Goal: Task Accomplishment & Management: Use online tool/utility

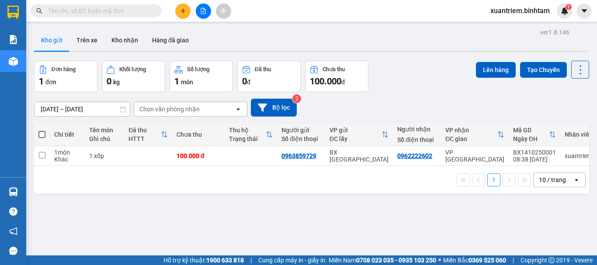
click at [183, 9] on icon "plus" at bounding box center [183, 11] width 6 height 6
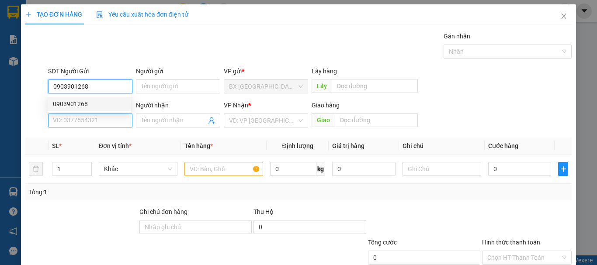
type input "0903901268"
click at [94, 119] on input "SĐT Người Nhận" at bounding box center [90, 121] width 84 height 14
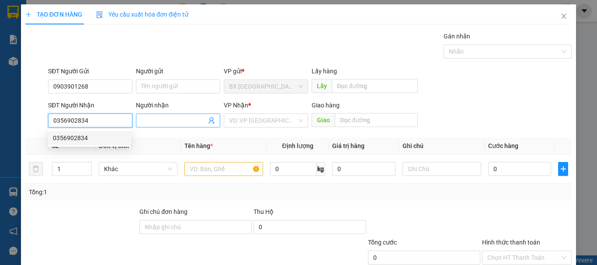
type input "0356902834"
click at [173, 119] on input "Người nhận" at bounding box center [173, 121] width 65 height 10
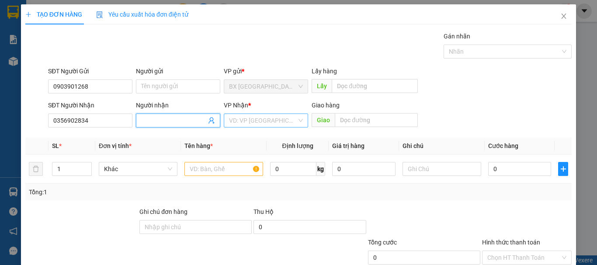
click at [243, 120] on input "search" at bounding box center [263, 120] width 68 height 13
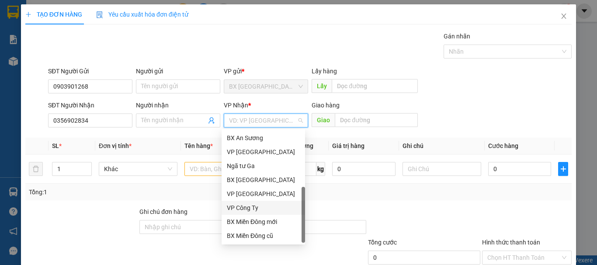
scroll to position [28, 0]
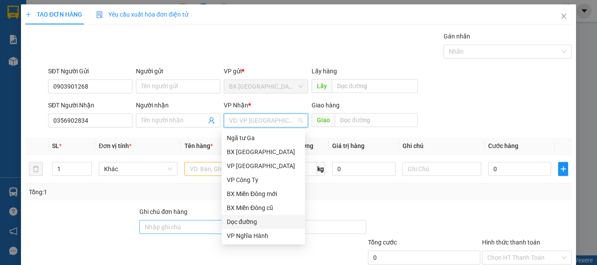
click at [248, 222] on div "Dọc đường" at bounding box center [263, 222] width 73 height 10
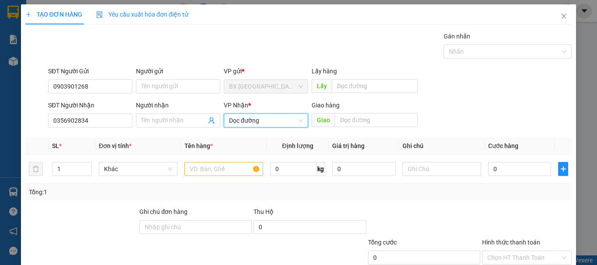
click at [353, 128] on div "Giao hàng Giao" at bounding box center [365, 115] width 106 height 31
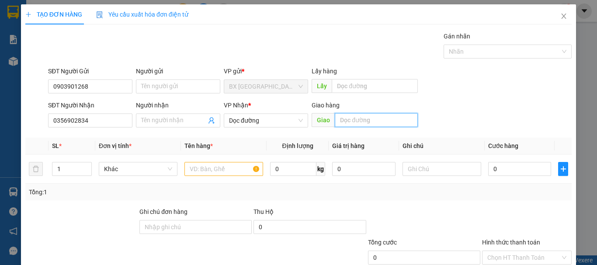
click at [354, 123] on input "text" at bounding box center [376, 120] width 83 height 14
type input "[GEOGRAPHIC_DATA]"
click at [214, 166] on input "text" at bounding box center [223, 169] width 79 height 14
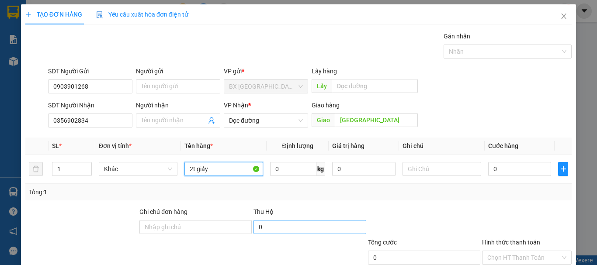
type input "2t giấy"
click at [281, 222] on input "0" at bounding box center [309, 227] width 112 height 14
type input "780.000"
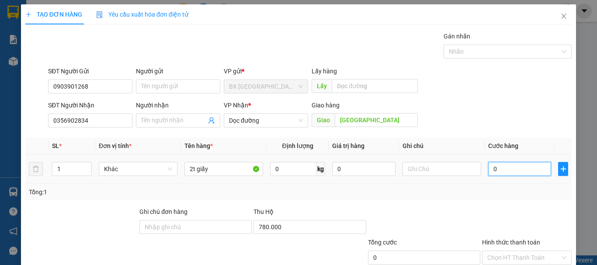
click at [513, 170] on input "0" at bounding box center [519, 169] width 63 height 14
type input "5"
type input "50"
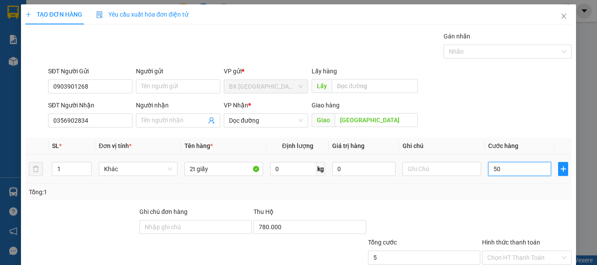
type input "50"
type input "500"
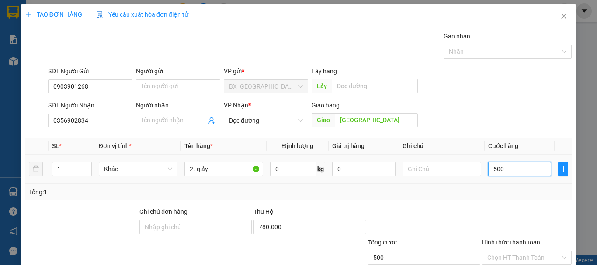
type input "5.000"
type input "50.000"
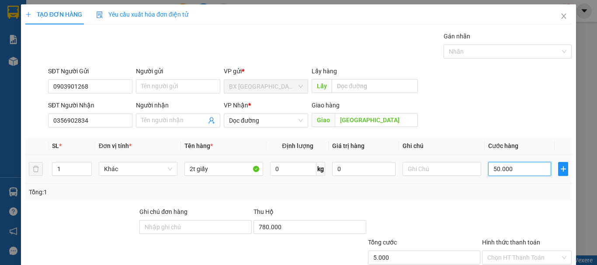
type input "50.000"
type input "5.000"
type input "500"
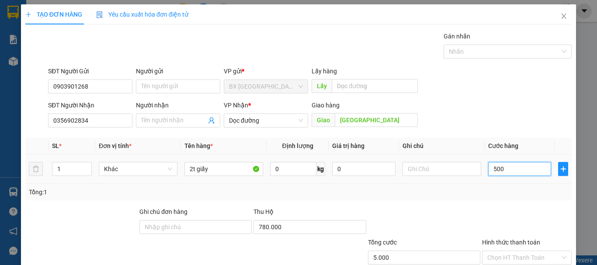
type input "500"
type input "50"
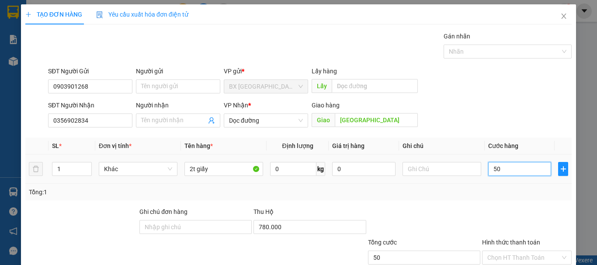
type input "5"
type input "0"
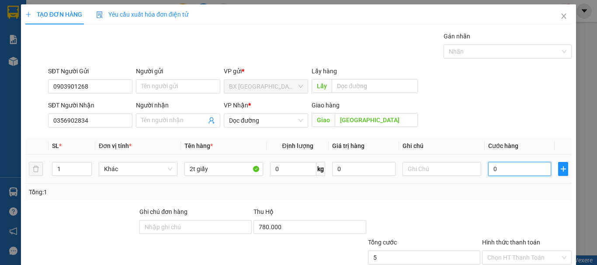
type input "0"
type input "06"
type input "6"
type input "060"
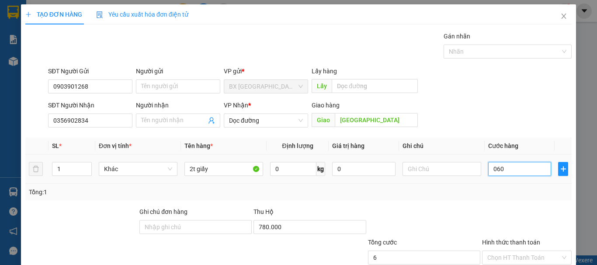
type input "60"
type input "0.600"
type input "600"
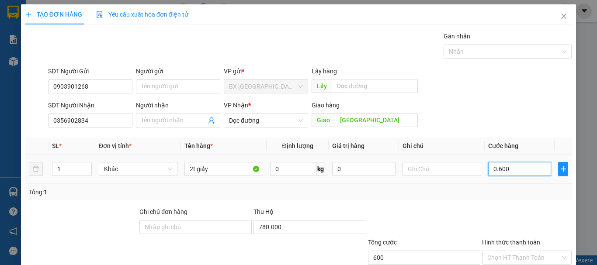
type input "06.000"
type input "6.000"
type input "0.600"
type input "600"
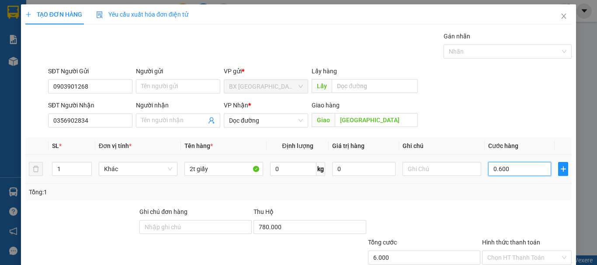
type input "600"
type input "060"
type input "60"
type input "06"
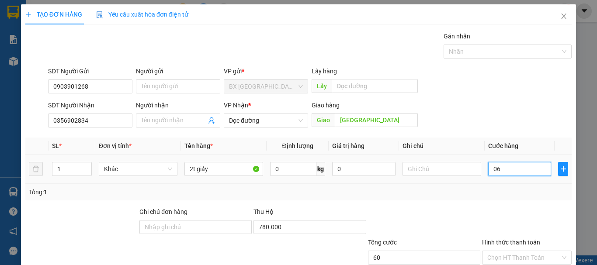
type input "6"
type input "0"
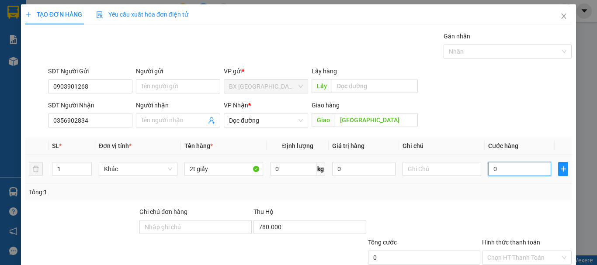
click at [488, 170] on input "0" at bounding box center [519, 169] width 63 height 14
type input "60"
click at [495, 168] on input "60" at bounding box center [519, 169] width 63 height 14
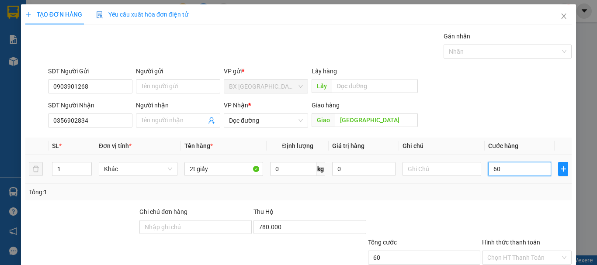
type input "600"
type input "6.000"
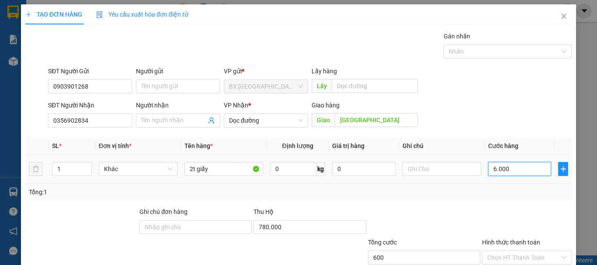
type input "6.000"
type input "60.000"
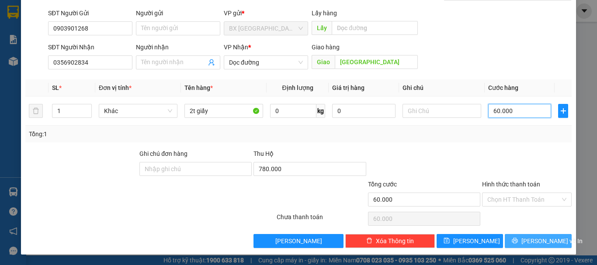
type input "60.000"
click at [543, 242] on span "[PERSON_NAME] và In" at bounding box center [551, 241] width 61 height 10
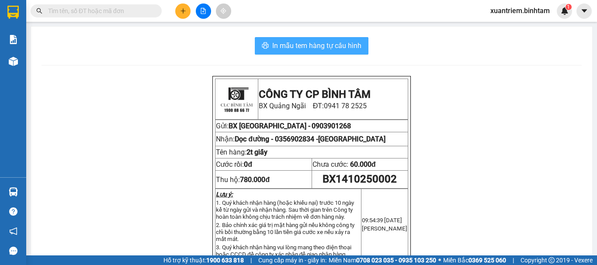
click at [332, 42] on span "In mẫu tem hàng tự cấu hình" at bounding box center [316, 45] width 89 height 11
click at [277, 42] on span "In mẫu tem hàng tự cấu hình" at bounding box center [316, 45] width 89 height 11
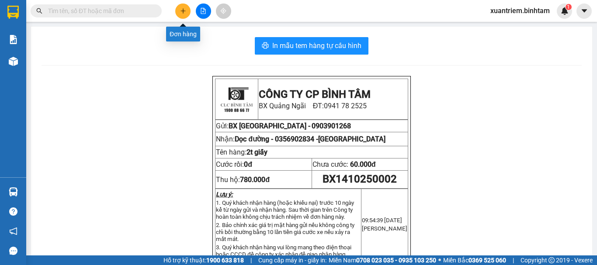
click at [180, 10] on icon "plus" at bounding box center [183, 11] width 6 height 6
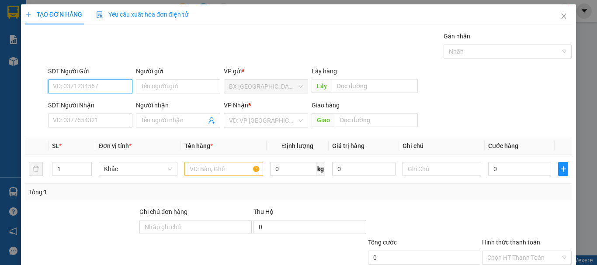
click at [85, 90] on input "SĐT Người Gửi" at bounding box center [90, 87] width 84 height 14
type input "0984182818"
click at [75, 105] on div "0984182818 - thuận" at bounding box center [89, 104] width 73 height 10
type input "thuận"
type input "0932183410"
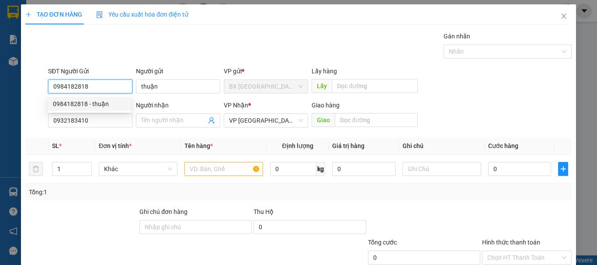
type input "150.000"
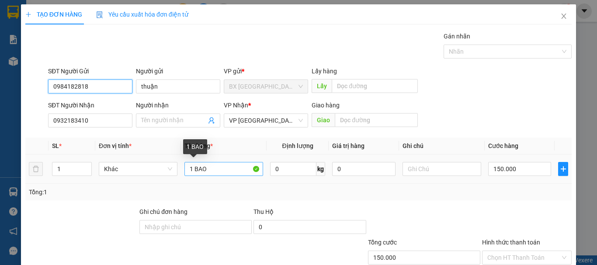
scroll to position [58, 0]
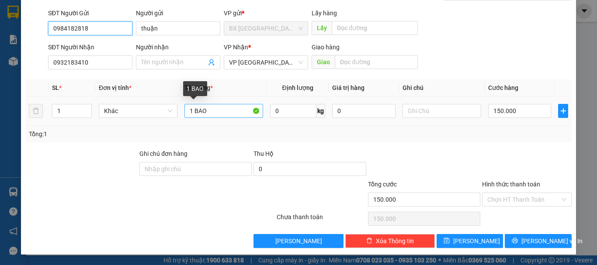
type input "0984182818"
drag, startPoint x: 193, startPoint y: 114, endPoint x: 182, endPoint y: 107, distance: 12.9
click at [184, 109] on input "1 BAO" at bounding box center [223, 111] width 79 height 14
type input "2 BAO"
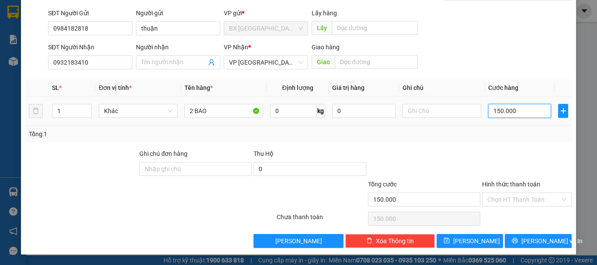
click at [511, 116] on input "150.000" at bounding box center [519, 111] width 63 height 14
type input "2"
type input "22"
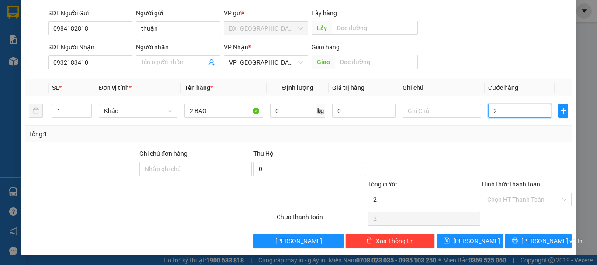
type input "22"
type input "220"
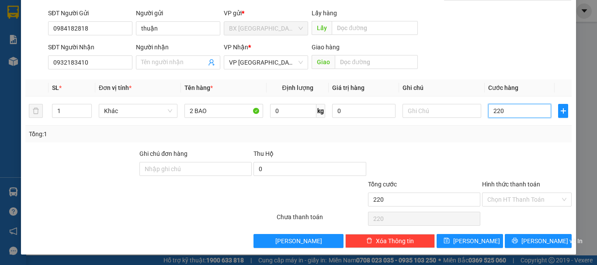
type input "2.200"
type input "22.000"
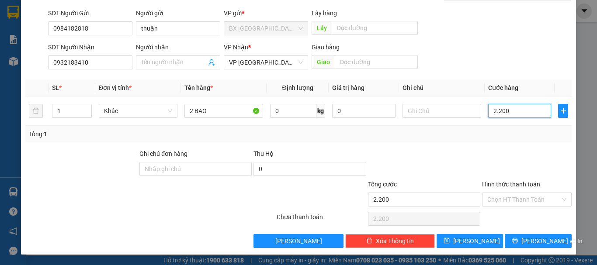
type input "22.000"
type input "220.000"
click at [517, 243] on icon "printer" at bounding box center [515, 241] width 6 height 6
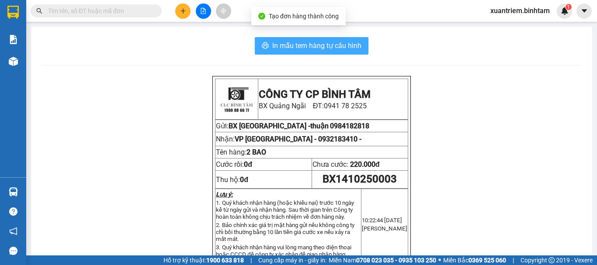
click at [354, 51] on span "In mẫu tem hàng tự cấu hình" at bounding box center [316, 45] width 89 height 11
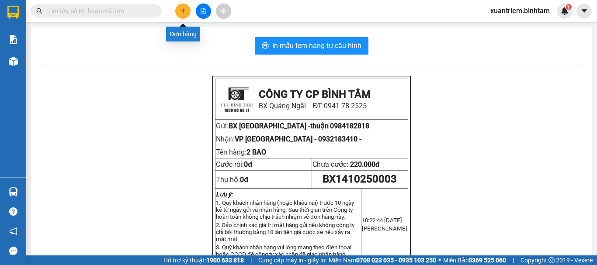
click at [183, 9] on icon "plus" at bounding box center [183, 11] width 6 height 6
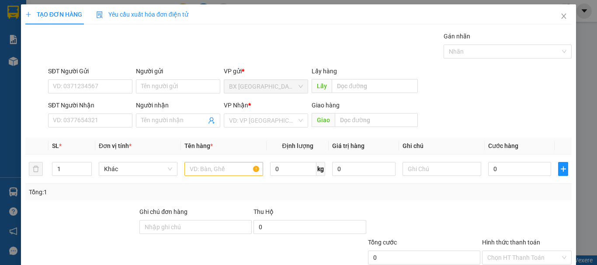
click at [9, 59] on div "TẠO ĐƠN HÀNG Yêu cầu xuất hóa đơn điện tử Transit Pickup Surcharge Ids Transit …" at bounding box center [298, 132] width 597 height 265
click at [561, 14] on icon "close" at bounding box center [563, 16] width 5 height 5
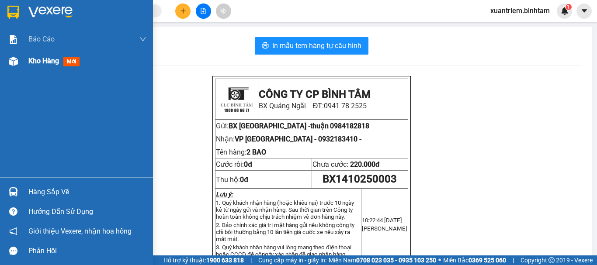
click at [29, 59] on span "Kho hàng" at bounding box center [43, 61] width 31 height 8
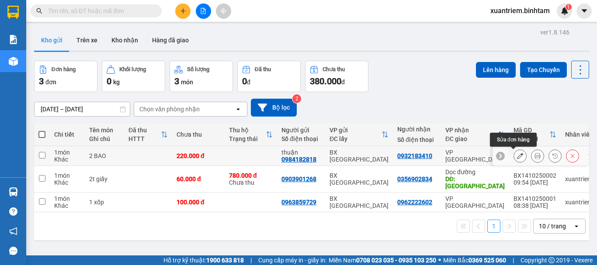
click at [517, 157] on button at bounding box center [520, 156] width 12 height 15
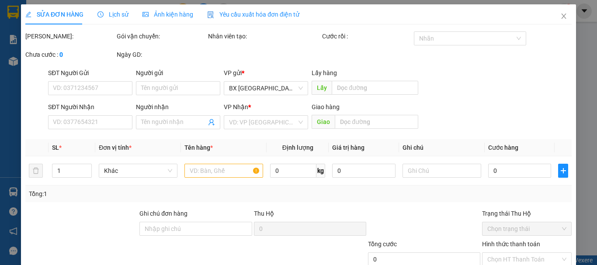
type input "0984182818"
type input "thuận"
type input "0932183410"
type input "220.000"
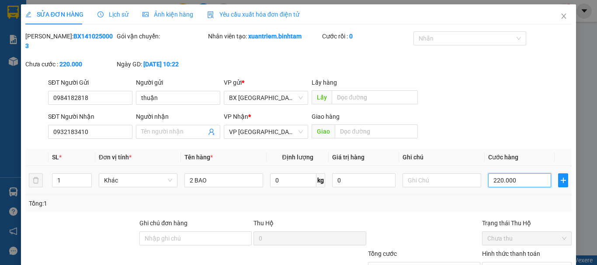
click at [498, 173] on input "220.000" at bounding box center [519, 180] width 63 height 14
click at [510, 173] on input "220.000" at bounding box center [519, 180] width 63 height 14
type input "2"
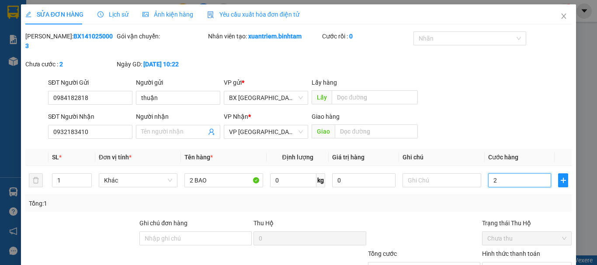
type input "25"
type input "250"
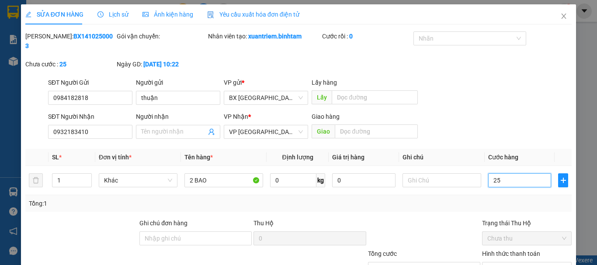
type input "250"
type input "2.500"
type input "25.000"
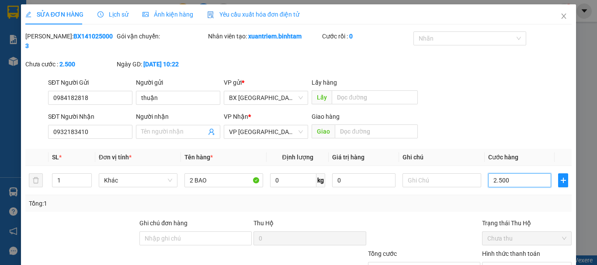
type input "25.000"
type input "250.000"
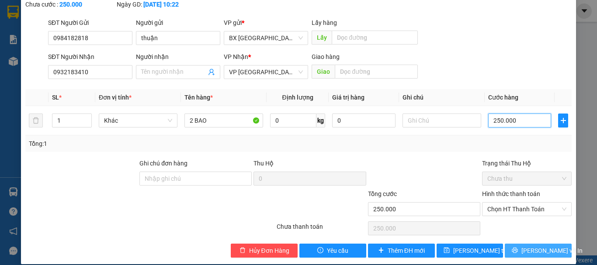
type input "250.000"
click at [538, 246] on span "[PERSON_NAME] và In" at bounding box center [551, 251] width 61 height 10
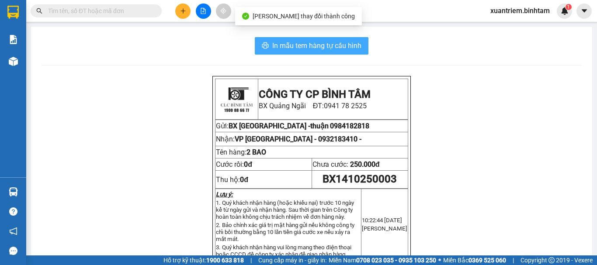
click at [336, 45] on span "In mẫu tem hàng tự cấu hình" at bounding box center [316, 45] width 89 height 11
click at [352, 48] on span "In mẫu tem hàng tự cấu hình" at bounding box center [316, 45] width 89 height 11
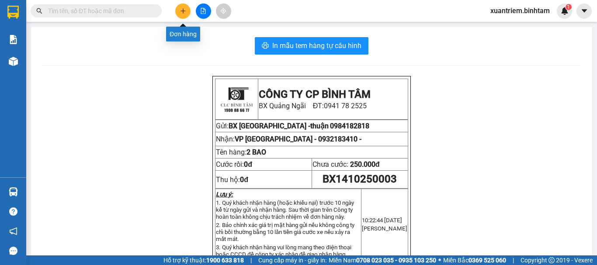
click at [185, 13] on icon "plus" at bounding box center [183, 11] width 6 height 6
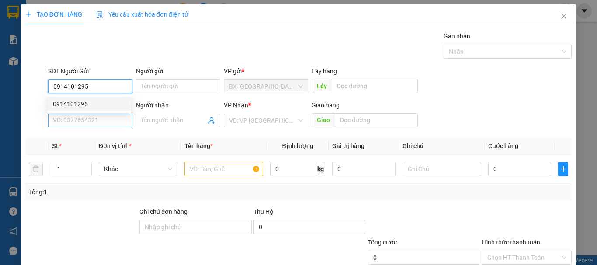
type input "0914101295"
click at [85, 121] on input "SĐT Người Nhận" at bounding box center [90, 121] width 84 height 14
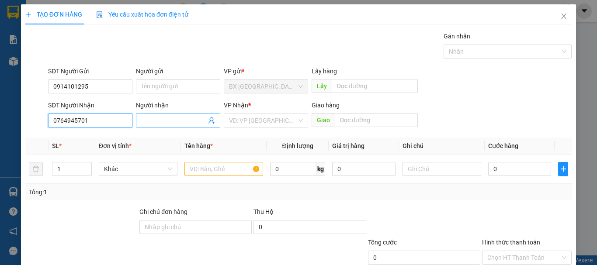
type input "0764945701"
click at [184, 123] on input "Người nhận" at bounding box center [173, 121] width 65 height 10
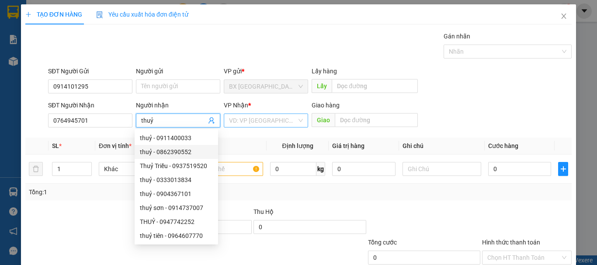
type input "thuỷ"
click at [258, 119] on input "search" at bounding box center [263, 120] width 68 height 13
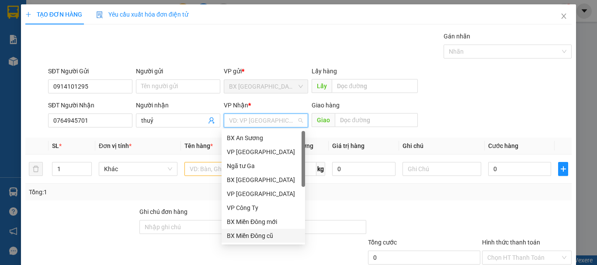
click at [265, 237] on div "BX Miền Đông cũ" at bounding box center [263, 236] width 73 height 10
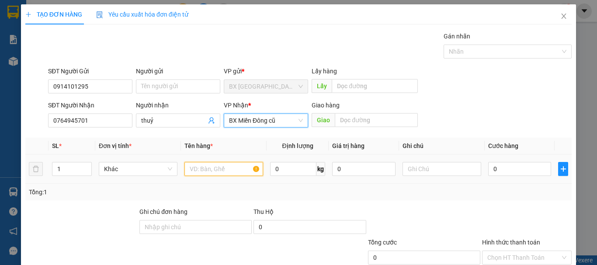
click at [212, 173] on input "text" at bounding box center [223, 169] width 79 height 14
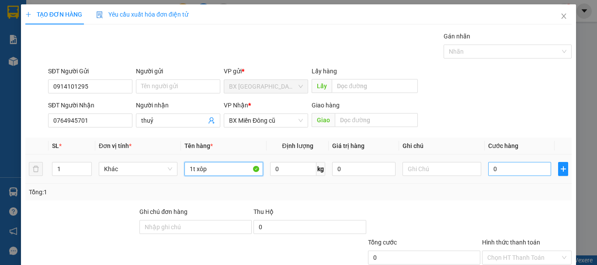
type input "1t xôp"
click at [497, 172] on input "0" at bounding box center [519, 169] width 63 height 14
type input "1"
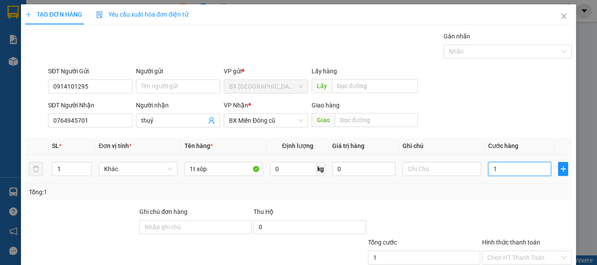
type input "10"
type input "100"
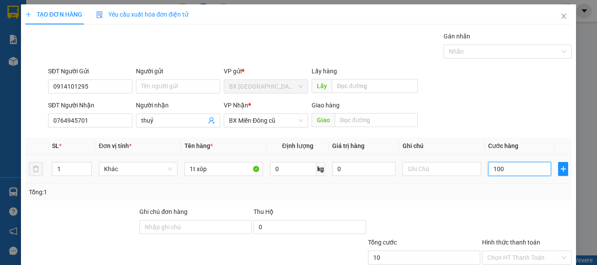
type input "100"
type input "1.000"
type input "10.000"
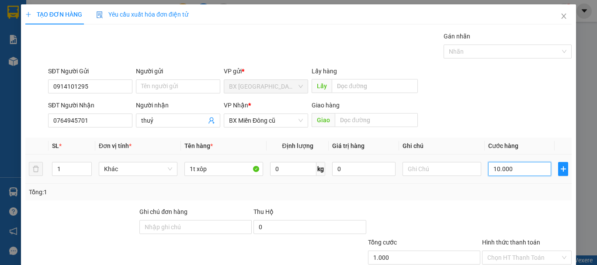
type input "10.000"
type input "100.000"
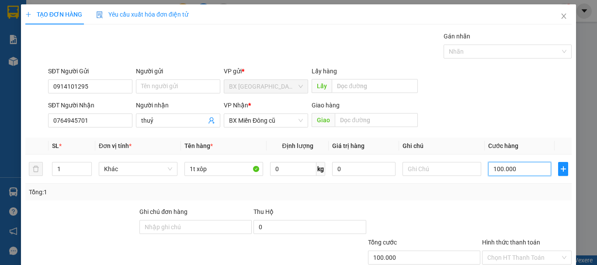
type input "100.000"
click at [516, 243] on label "Hình thức thanh toán" at bounding box center [511, 242] width 58 height 7
click at [516, 251] on input "Hình thức thanh toán" at bounding box center [523, 257] width 73 height 13
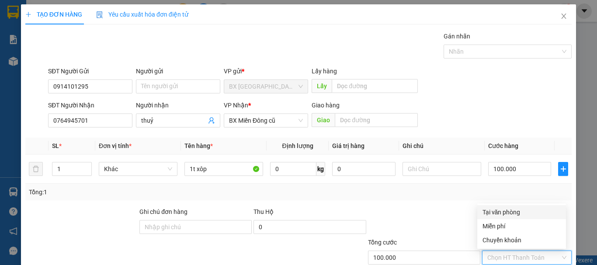
click at [509, 211] on div "Tại văn phòng" at bounding box center [521, 213] width 78 height 10
type input "0"
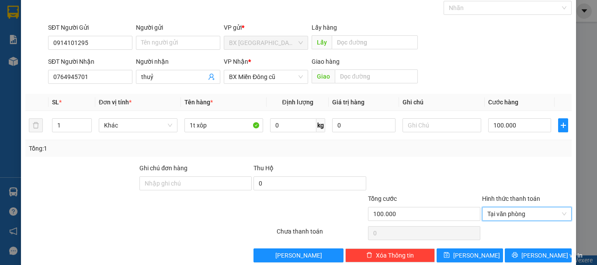
scroll to position [58, 0]
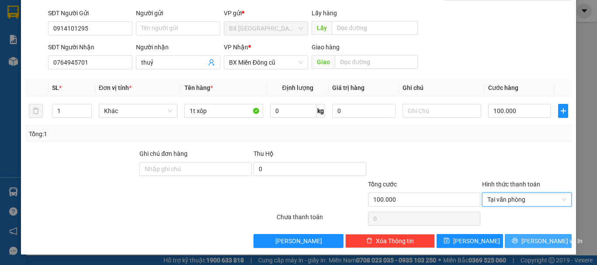
click at [537, 243] on span "[PERSON_NAME] và In" at bounding box center [551, 241] width 61 height 10
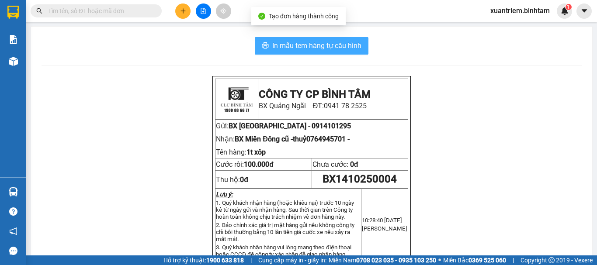
click at [304, 44] on span "In mẫu tem hàng tự cấu hình" at bounding box center [316, 45] width 89 height 11
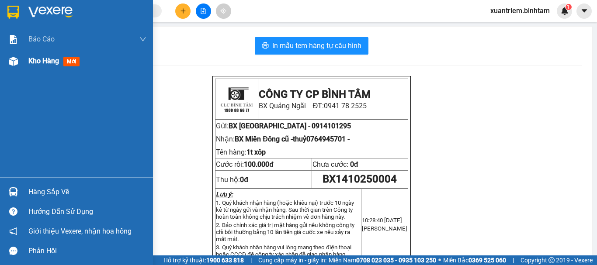
click at [11, 64] on img at bounding box center [13, 61] width 9 height 9
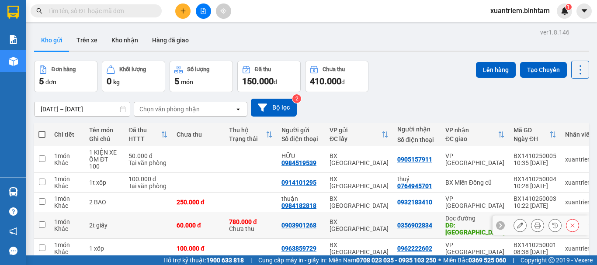
click at [517, 222] on icon at bounding box center [520, 225] width 6 height 6
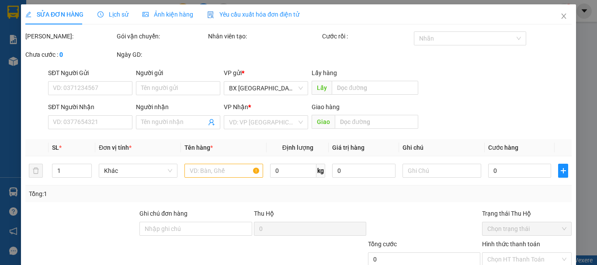
type input "0903901268"
type input "0356902834"
type input "[GEOGRAPHIC_DATA]"
type input "780.000"
type input "60.000"
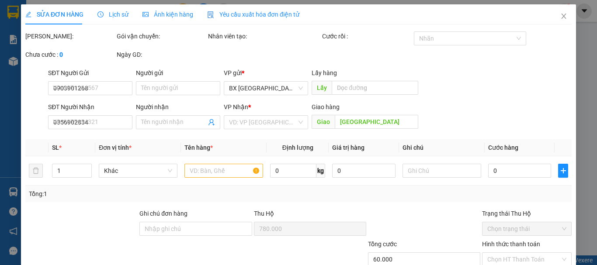
type input "60.000"
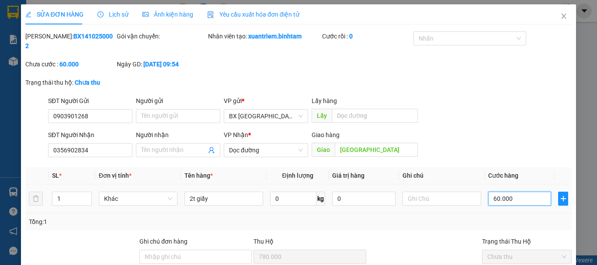
click at [514, 193] on input "60.000" at bounding box center [519, 199] width 63 height 14
type input "1"
type input "10"
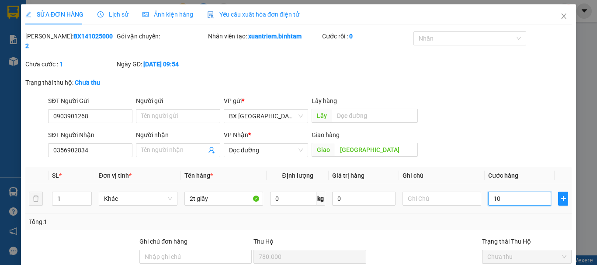
type input "10"
click at [519, 232] on div "Total Paid Fee 0 Total UnPaid Fee 60.000 Cash Collection Total Fee Mã ĐH: BX141…" at bounding box center [298, 183] width 546 height 305
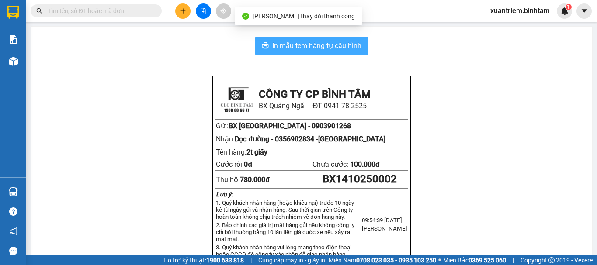
click at [291, 47] on span "In mẫu tem hàng tự cấu hình" at bounding box center [316, 45] width 89 height 11
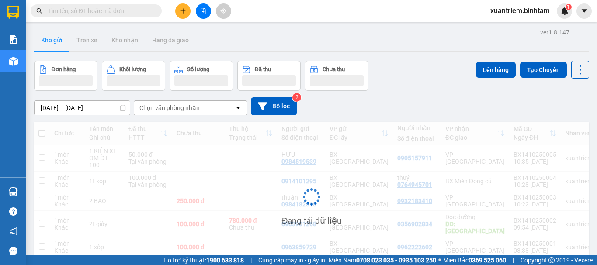
click at [180, 9] on button at bounding box center [182, 10] width 15 height 15
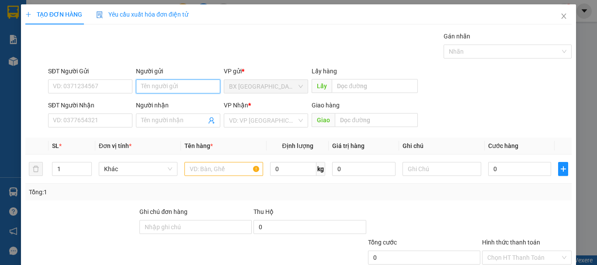
click at [156, 85] on input "Người gửi" at bounding box center [178, 87] width 84 height 14
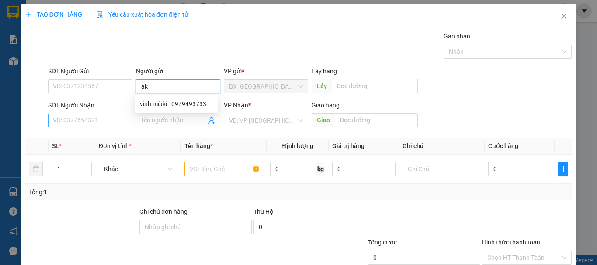
type input "ak"
click at [127, 120] on input "SĐT Người Nhận" at bounding box center [90, 121] width 84 height 14
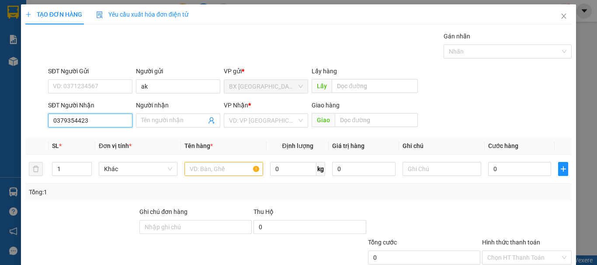
click at [104, 119] on input "0379354423" at bounding box center [90, 121] width 84 height 14
click at [101, 125] on input "0379354423" at bounding box center [90, 121] width 84 height 14
click at [99, 126] on input "0379354423" at bounding box center [90, 121] width 84 height 14
click at [62, 119] on input "0379354423" at bounding box center [90, 121] width 84 height 14
click at [121, 121] on input "0399354423" at bounding box center [90, 121] width 84 height 14
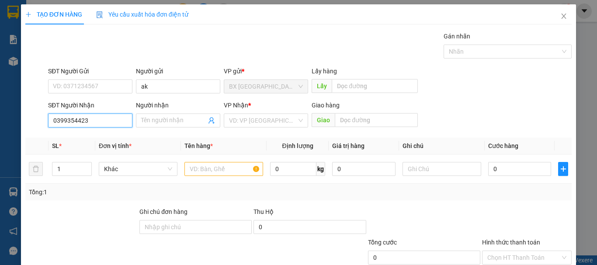
click at [121, 121] on input "0399354423" at bounding box center [90, 121] width 84 height 14
click at [62, 119] on input "0399354423" at bounding box center [90, 121] width 84 height 14
type input "0379354423"
click at [255, 126] on input "search" at bounding box center [263, 120] width 68 height 13
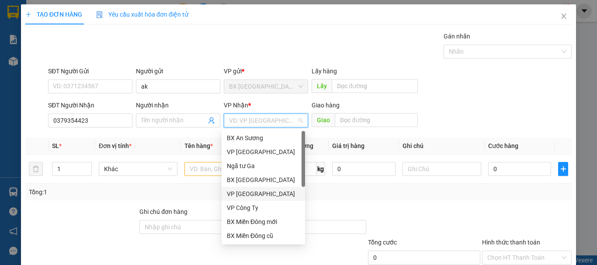
click at [244, 189] on div "VP [GEOGRAPHIC_DATA]" at bounding box center [263, 194] width 83 height 14
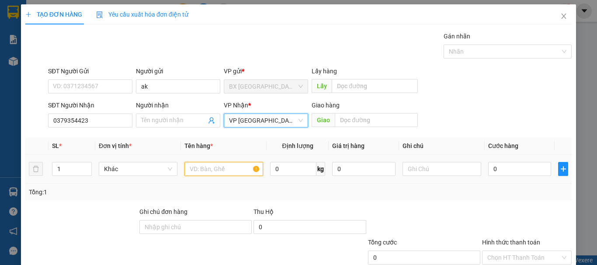
click at [225, 173] on input "text" at bounding box center [223, 169] width 79 height 14
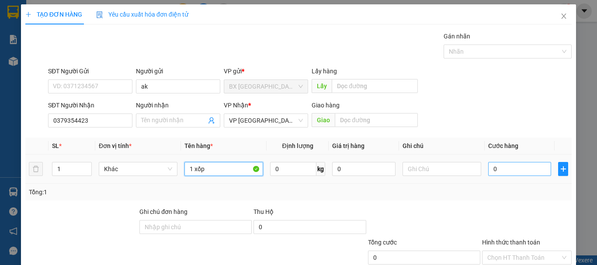
type input "1 xốp"
click at [528, 172] on input "0" at bounding box center [519, 169] width 63 height 14
type input "3"
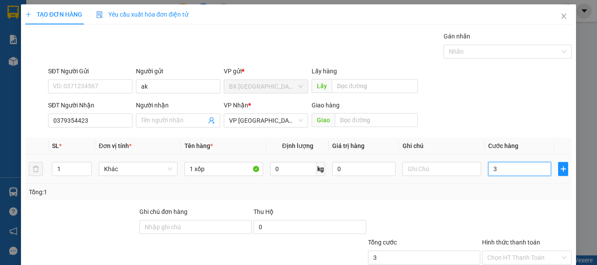
type input "30"
type input "300"
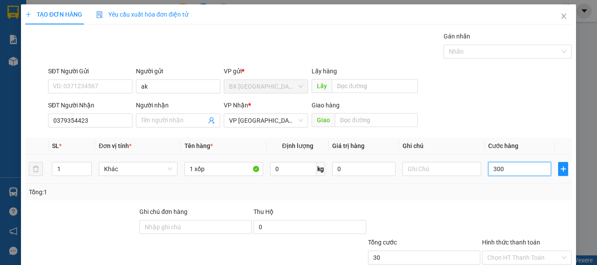
type input "300"
type input "3.000"
type input "30.000"
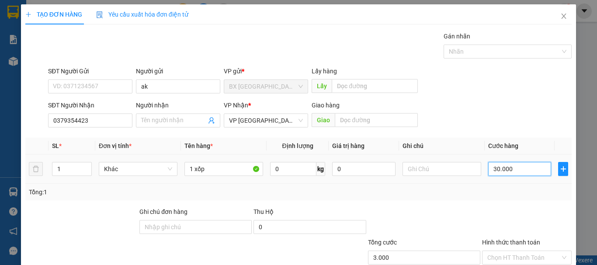
type input "30.000"
type input "300.000"
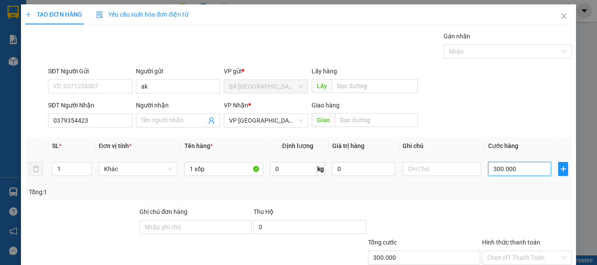
type input "30.000"
type input "0"
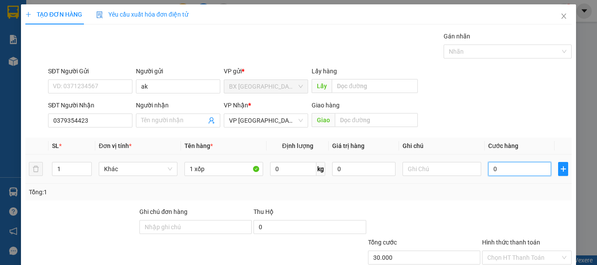
type input "0"
type input "03"
type input "3"
type input "035"
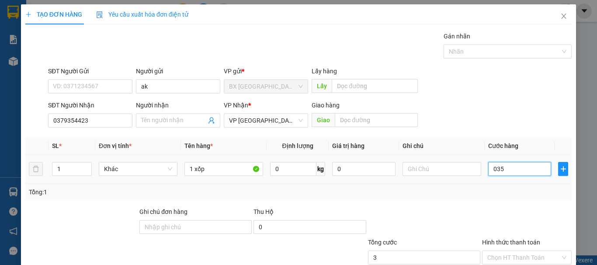
type input "35"
type input "0.350"
type input "350"
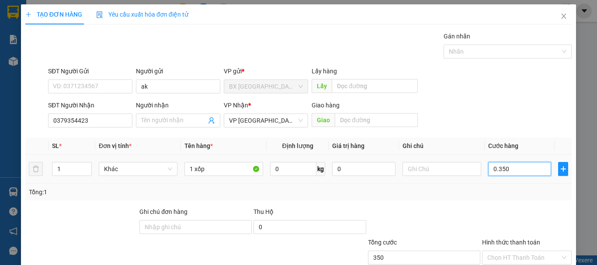
type input "03.500"
type input "3.500"
type input "035.000"
type input "35.000"
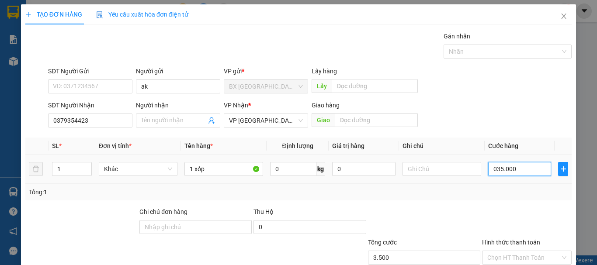
type input "35.000"
type input "0.350.000"
type input "350.000"
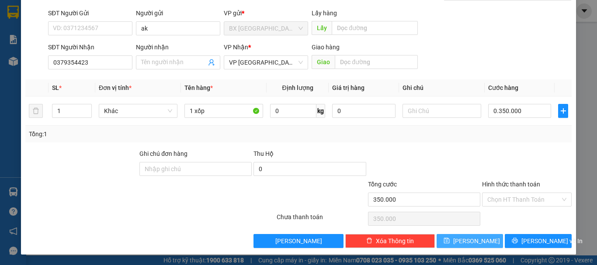
type input "350.000"
drag, startPoint x: 471, startPoint y: 242, endPoint x: 466, endPoint y: 245, distance: 5.5
click at [470, 243] on span "[PERSON_NAME]" at bounding box center [476, 241] width 47 height 10
type input "0"
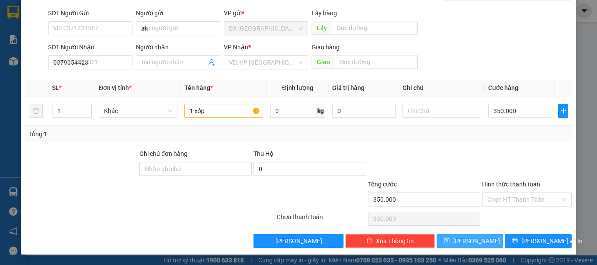
type input "0"
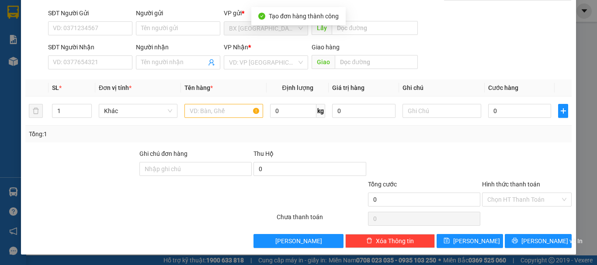
scroll to position [0, 0]
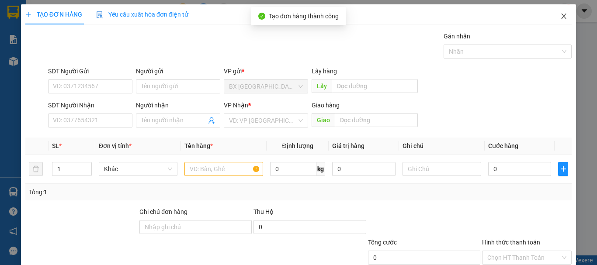
click at [560, 18] on icon "close" at bounding box center [563, 16] width 7 height 7
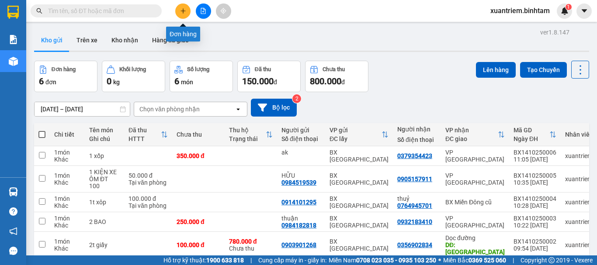
click at [181, 8] on icon "plus" at bounding box center [183, 11] width 6 height 6
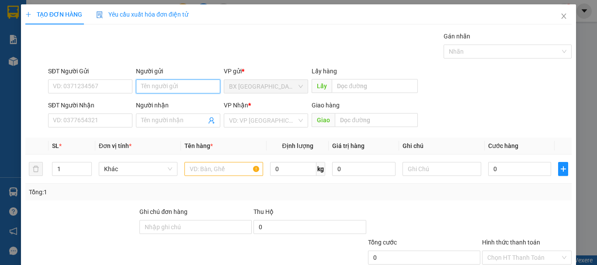
click at [177, 88] on input "Người gửi" at bounding box center [178, 87] width 84 height 14
type input "tl"
click at [115, 113] on div "SĐT Người Nhận" at bounding box center [90, 106] width 84 height 13
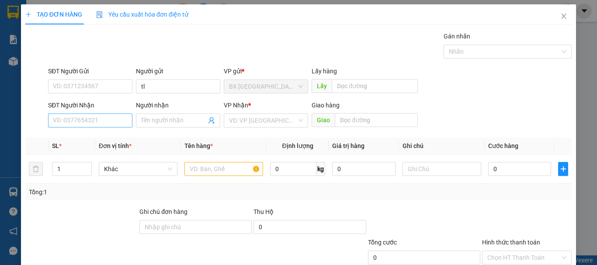
drag, startPoint x: 111, startPoint y: 132, endPoint x: 117, endPoint y: 122, distance: 12.4
click at [111, 133] on div "Transit Pickup Surcharge Ids Transit Deliver Surcharge Ids Transit Deliver Surc…" at bounding box center [298, 168] width 546 height 275
click at [117, 122] on input "SĐT Người Nhận" at bounding box center [90, 121] width 84 height 14
type input "0386599295"
click at [97, 138] on div "0386599295" at bounding box center [89, 138] width 73 height 10
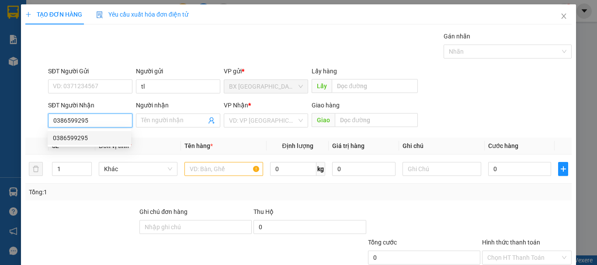
type input "70.000"
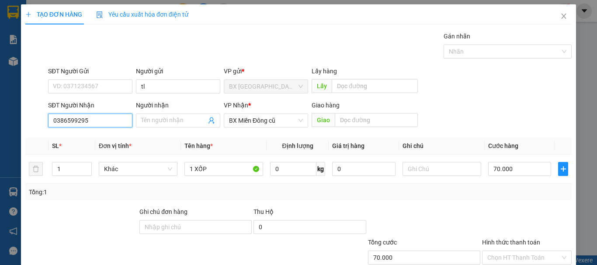
scroll to position [58, 0]
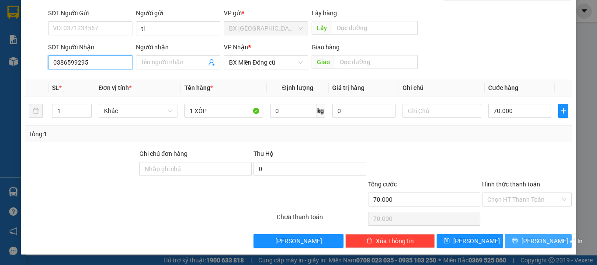
type input "0386599295"
click at [523, 242] on button "[PERSON_NAME] và In" at bounding box center [538, 241] width 67 height 14
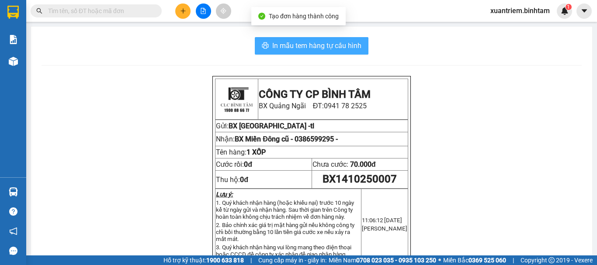
click at [300, 50] on span "In mẫu tem hàng tự cấu hình" at bounding box center [316, 45] width 89 height 11
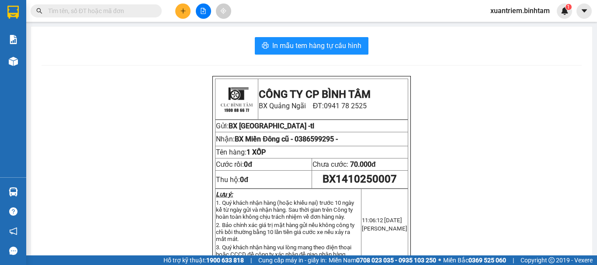
click at [182, 16] on button at bounding box center [182, 10] width 15 height 15
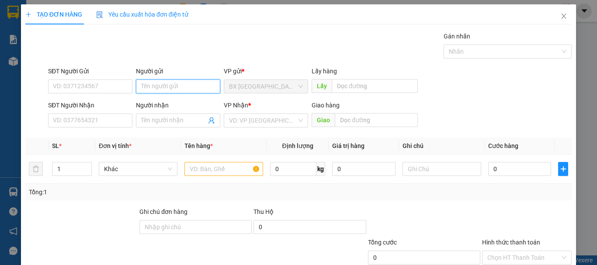
click at [151, 87] on input "Người gửi" at bounding box center [178, 87] width 84 height 14
type input "TL"
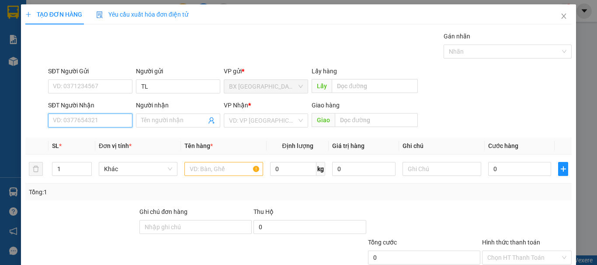
click at [102, 122] on input "SĐT Người Nhận" at bounding box center [90, 121] width 84 height 14
click at [111, 119] on input "0988722630" at bounding box center [90, 121] width 84 height 14
click at [107, 126] on input "0988722630" at bounding box center [90, 121] width 84 height 14
click at [71, 122] on input "0988722630" at bounding box center [90, 121] width 84 height 14
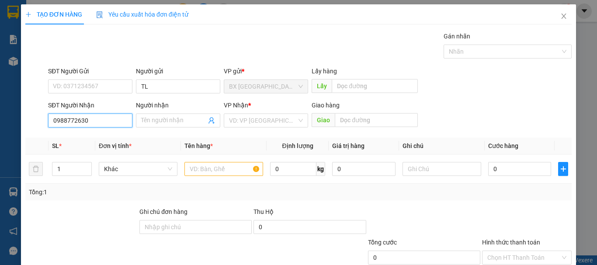
click at [100, 115] on input "0988772630" at bounding box center [90, 121] width 84 height 14
click at [98, 117] on input "0988772630" at bounding box center [90, 121] width 84 height 14
click at [72, 121] on input "0988772630" at bounding box center [90, 121] width 84 height 14
drag, startPoint x: 90, startPoint y: 115, endPoint x: 95, endPoint y: 115, distance: 4.8
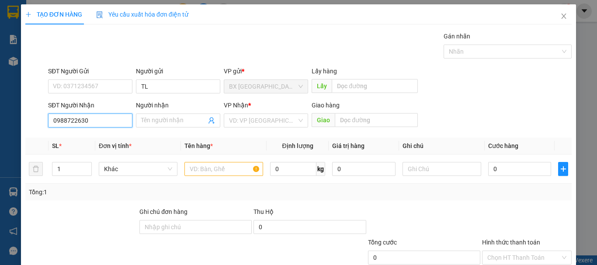
click at [91, 115] on input "0988722630" at bounding box center [90, 121] width 84 height 14
type input "0988722630"
click at [267, 124] on input "search" at bounding box center [263, 120] width 68 height 13
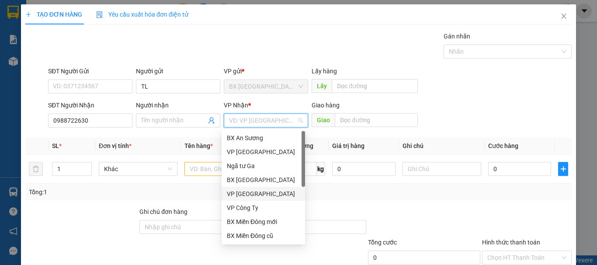
click at [244, 191] on div "VP [GEOGRAPHIC_DATA]" at bounding box center [263, 194] width 73 height 10
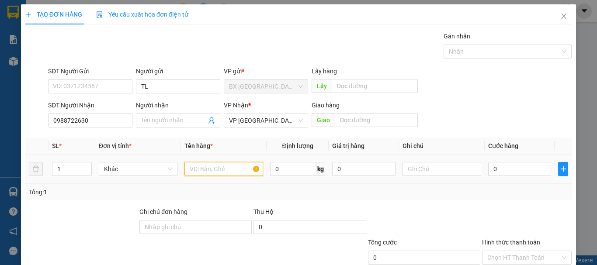
click at [203, 172] on input "text" at bounding box center [223, 169] width 79 height 14
type input "1 XỐP"
click at [500, 170] on input "0" at bounding box center [519, 169] width 63 height 14
type input "1"
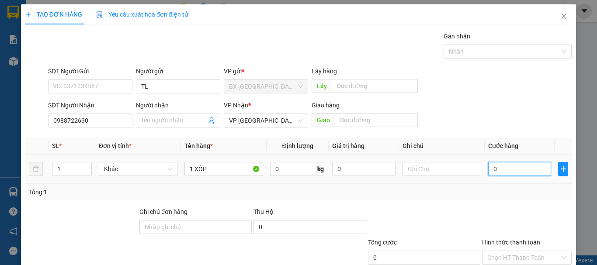
type input "1"
type input "13"
type input "130"
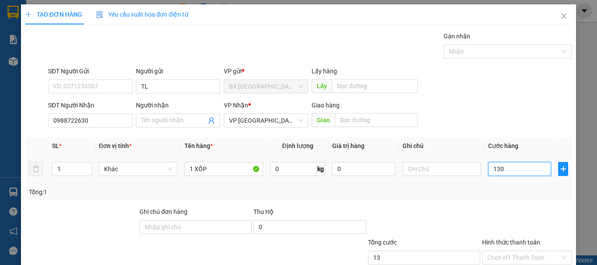
type input "130"
type input "1.300"
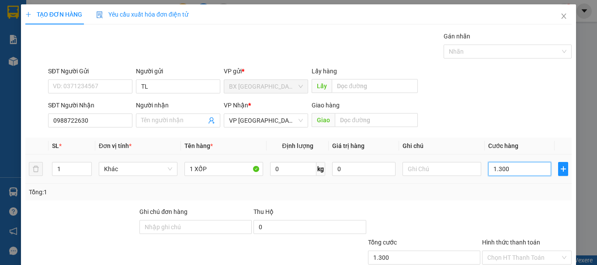
type input "13.000"
type input "130.000"
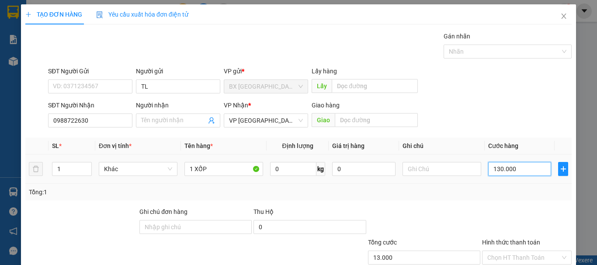
type input "130.000"
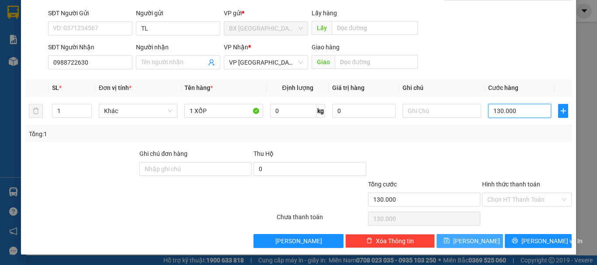
type input "130.000"
click at [478, 245] on button "[PERSON_NAME]" at bounding box center [470, 241] width 67 height 14
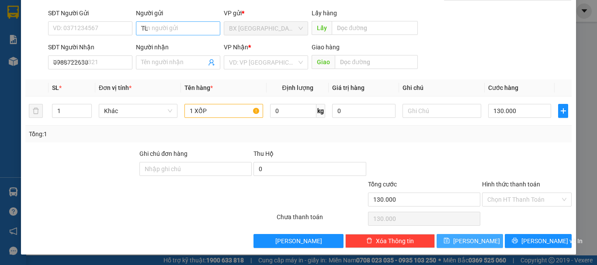
type input "0"
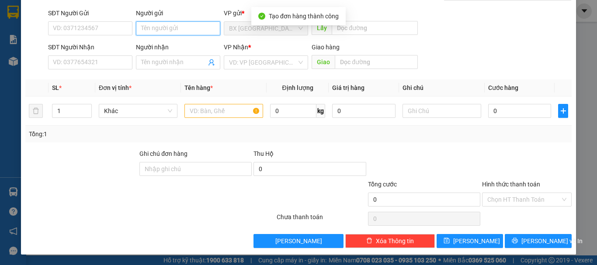
click at [165, 31] on input "Người gửi" at bounding box center [178, 28] width 84 height 14
type input "TL"
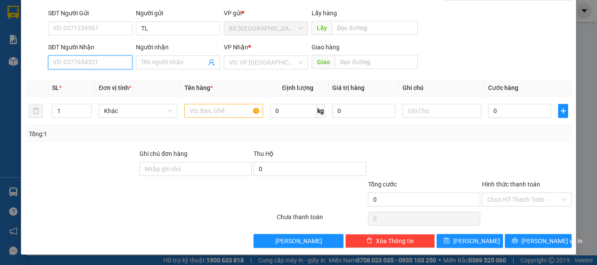
click at [95, 62] on input "SĐT Người Nhận" at bounding box center [90, 62] width 84 height 14
type input "0915355279"
click at [84, 79] on div "0915355279" at bounding box center [89, 80] width 73 height 10
type input "THANH HOÁ"
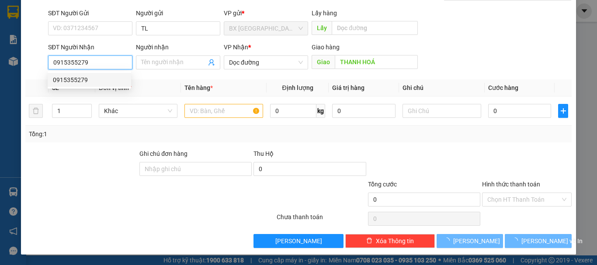
type input "100.000"
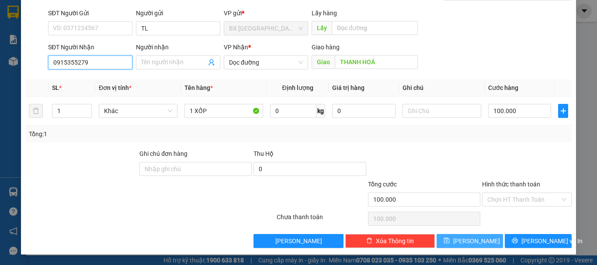
type input "0915355279"
click at [469, 236] on span "[PERSON_NAME]" at bounding box center [476, 241] width 47 height 10
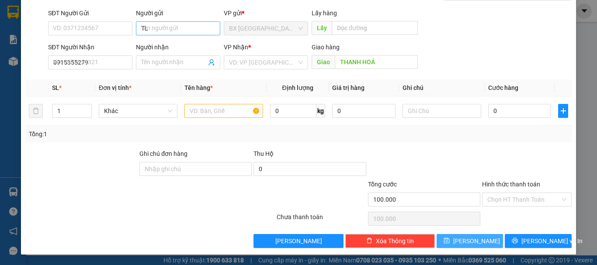
type input "0"
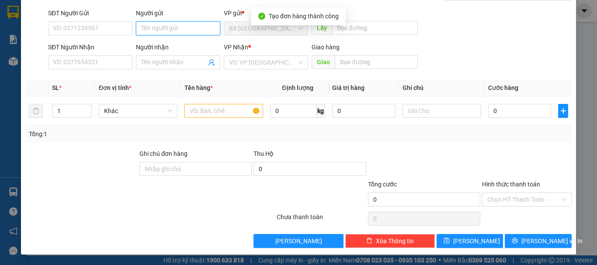
click at [201, 29] on input "Người gửi" at bounding box center [178, 28] width 84 height 14
type input "TL"
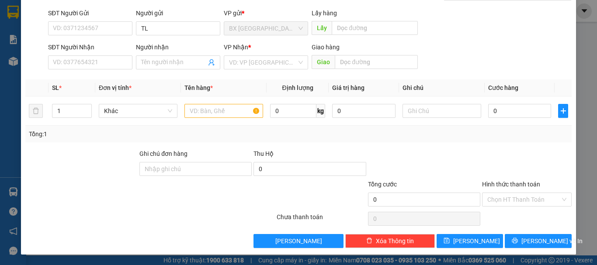
drag, startPoint x: 105, startPoint y: 49, endPoint x: 104, endPoint y: 55, distance: 6.3
click at [105, 49] on div "SĐT Người Nhận" at bounding box center [90, 47] width 84 height 10
click at [105, 55] on input "SĐT Người Nhận" at bounding box center [90, 62] width 84 height 14
click at [104, 59] on input "SĐT Người Nhận" at bounding box center [90, 62] width 84 height 14
type input "0354338843"
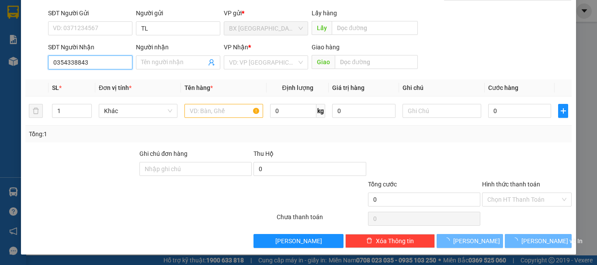
click at [104, 59] on input "0354338843" at bounding box center [90, 62] width 84 height 14
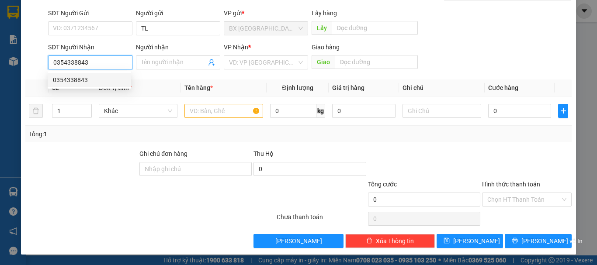
click at [82, 84] on div "0354338843" at bounding box center [89, 80] width 73 height 10
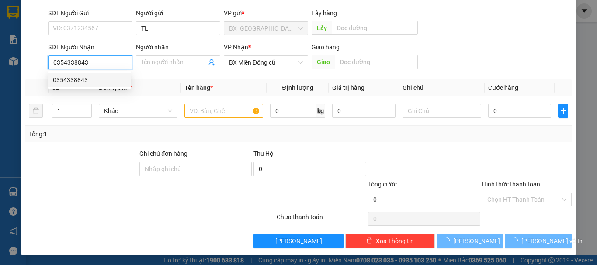
type input "130.000"
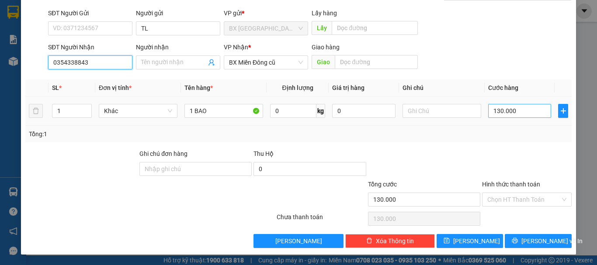
type input "0354338843"
click at [526, 108] on input "130.000" at bounding box center [519, 111] width 63 height 14
type input "1"
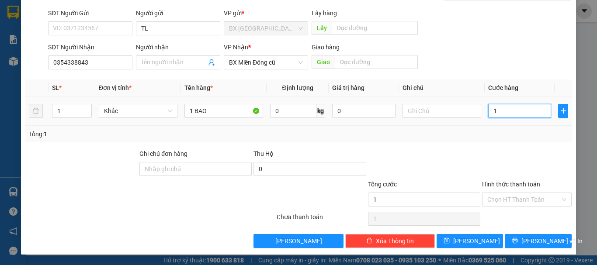
type input "10"
type input "100"
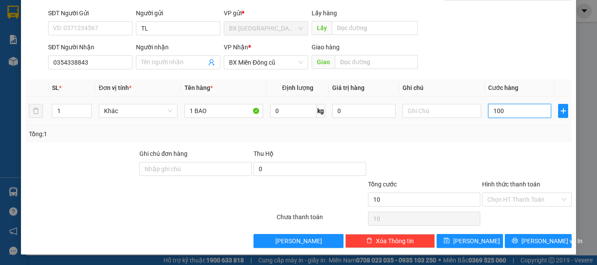
type input "100"
type input "1.000"
type input "10.000"
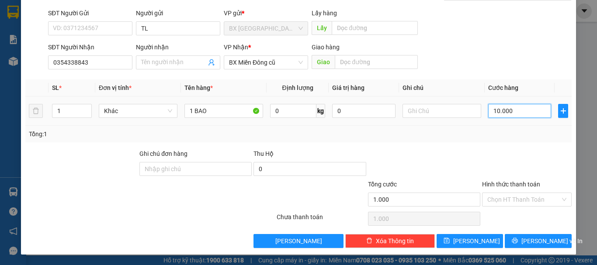
type input "10.000"
type input "100.000"
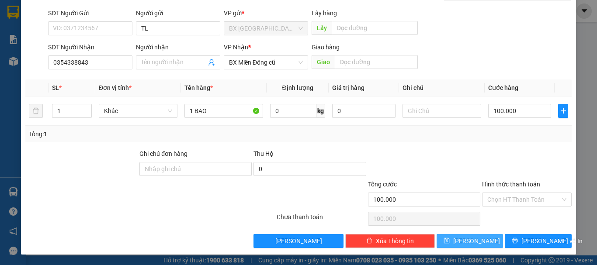
click at [480, 240] on button "[PERSON_NAME]" at bounding box center [470, 241] width 67 height 14
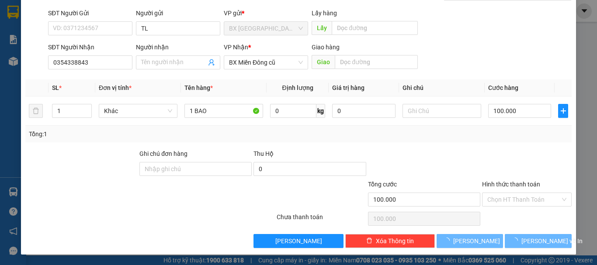
scroll to position [0, 0]
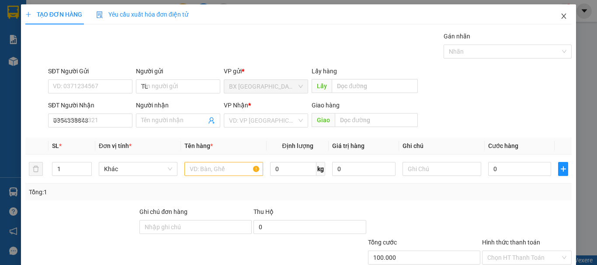
type input "0"
click at [560, 18] on icon "close" at bounding box center [563, 16] width 7 height 7
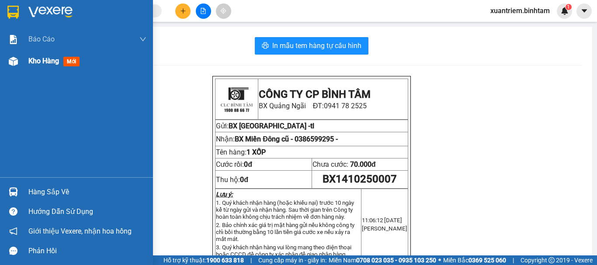
click at [31, 57] on span "Kho hàng" at bounding box center [43, 61] width 31 height 8
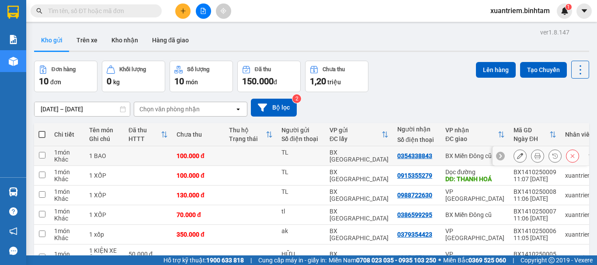
click at [531, 154] on button at bounding box center [537, 156] width 12 height 15
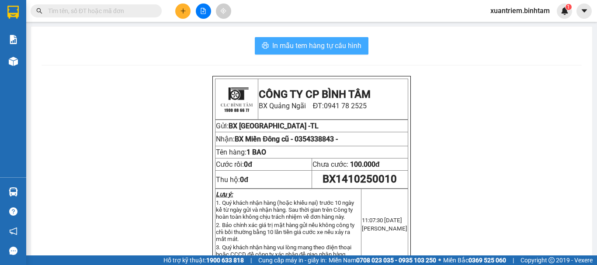
click at [310, 50] on span "In mẫu tem hàng tự cấu hình" at bounding box center [316, 45] width 89 height 11
click at [353, 52] on button "In mẫu tem hàng tự cấu hình" at bounding box center [312, 45] width 114 height 17
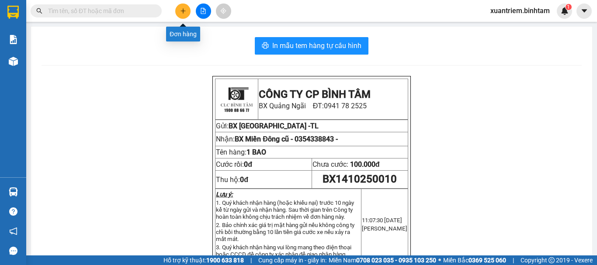
click at [183, 11] on icon "plus" at bounding box center [182, 10] width 5 height 0
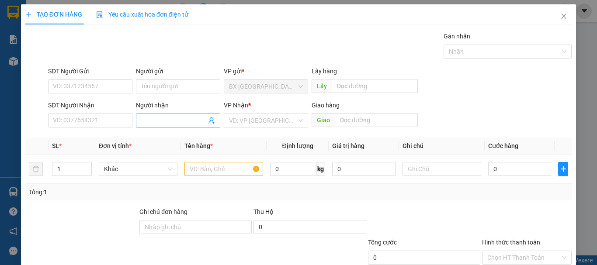
click at [147, 125] on input "Người nhận" at bounding box center [173, 121] width 65 height 10
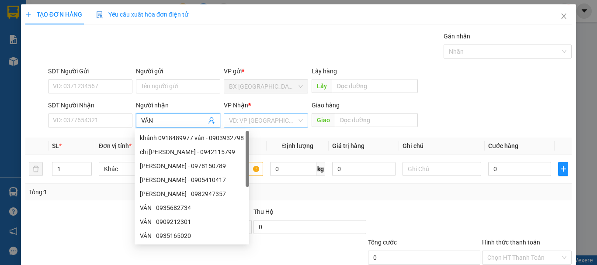
type input "VÂN"
click at [267, 121] on input "search" at bounding box center [263, 120] width 68 height 13
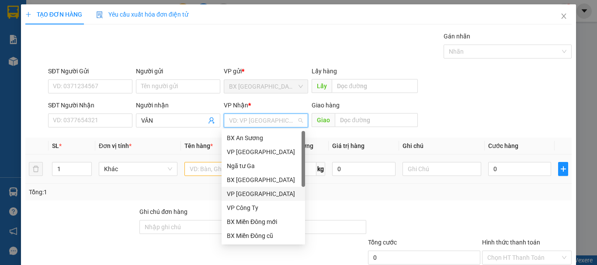
drag, startPoint x: 252, startPoint y: 191, endPoint x: 213, endPoint y: 169, distance: 45.0
click at [252, 191] on div "VP [GEOGRAPHIC_DATA]" at bounding box center [263, 194] width 73 height 10
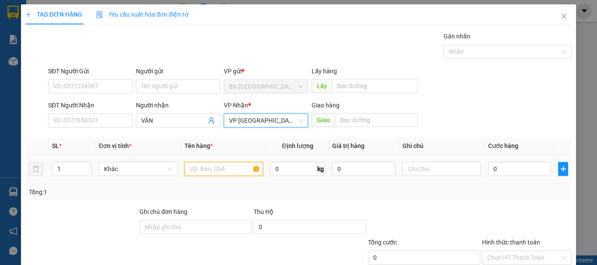
click at [213, 169] on input "text" at bounding box center [223, 169] width 79 height 14
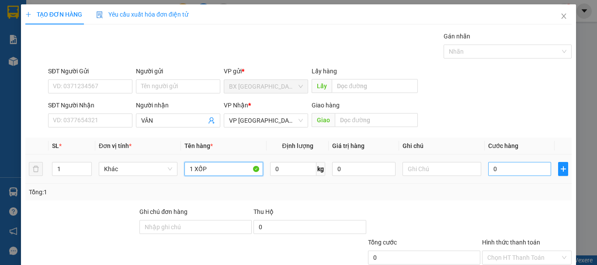
type input "1 XỐP"
click at [498, 167] on input "0" at bounding box center [519, 169] width 63 height 14
type input "1"
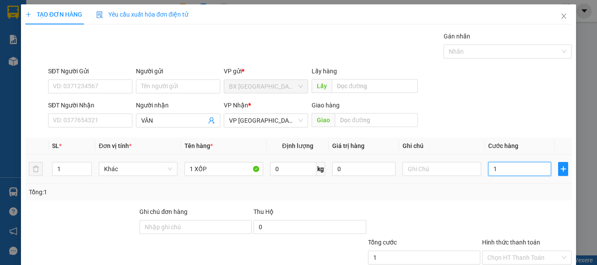
type input "10"
type input "100"
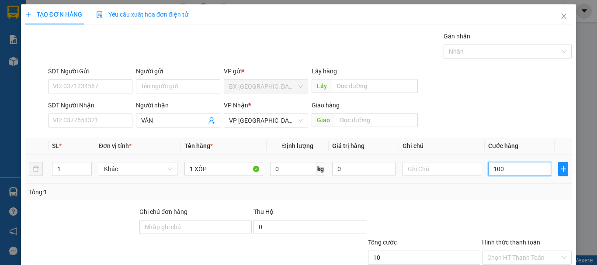
type input "100"
type input "1.000"
type input "10.000"
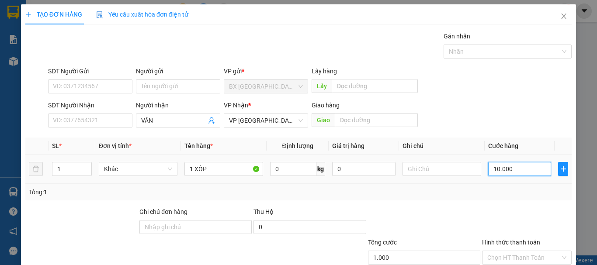
type input "10.000"
type input "100.000"
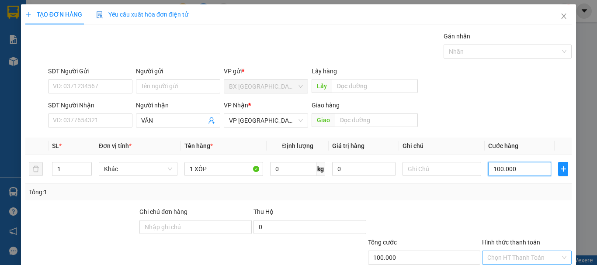
type input "100.000"
click at [512, 255] on input "Hình thức thanh toán" at bounding box center [523, 257] width 73 height 13
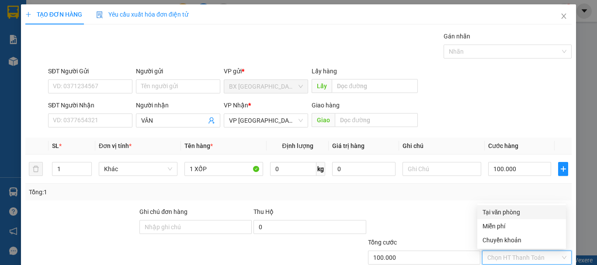
click at [508, 216] on div "Tại văn phòng" at bounding box center [521, 213] width 78 height 10
type input "0"
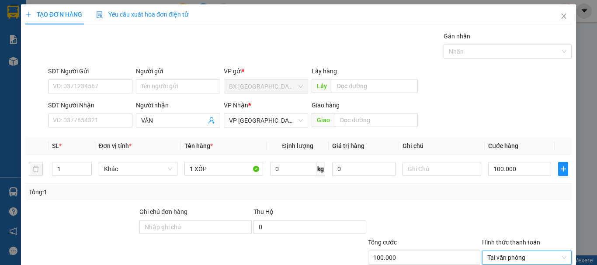
scroll to position [58, 0]
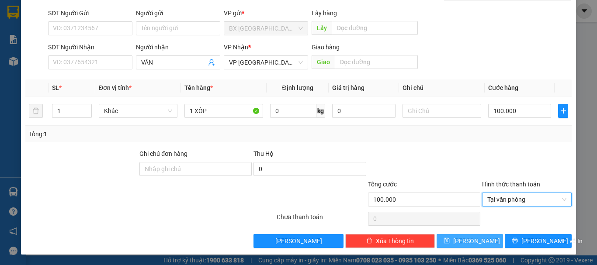
click at [467, 238] on span "[PERSON_NAME]" at bounding box center [476, 241] width 47 height 10
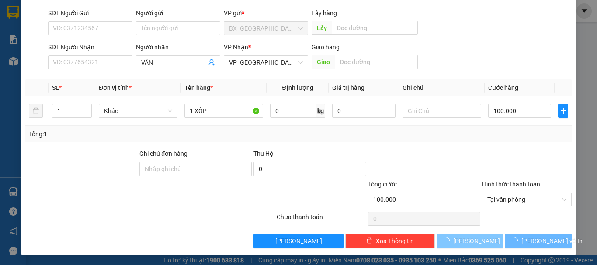
type input "0"
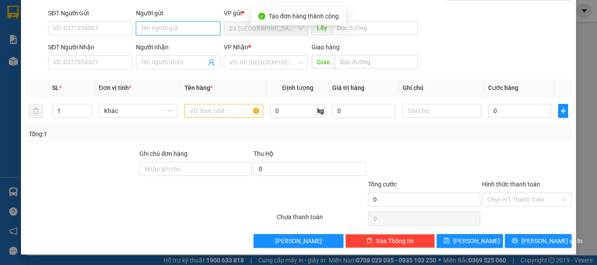
click at [177, 34] on input "Người gửi" at bounding box center [178, 28] width 84 height 14
type input "HOÀNG TK"
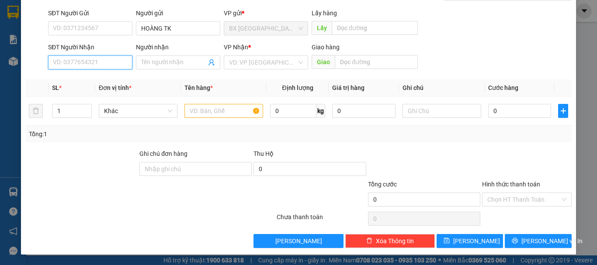
click at [107, 62] on input "SĐT Người Nhận" at bounding box center [90, 62] width 84 height 14
type input "0961009554"
click at [95, 83] on div "0961009554" at bounding box center [89, 80] width 73 height 10
type input "50.000"
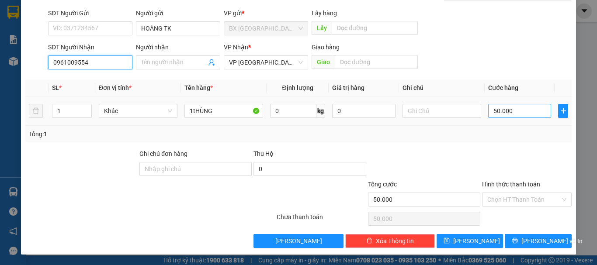
type input "0961009554"
click at [528, 111] on input "50.000" at bounding box center [519, 111] width 63 height 14
type input "6"
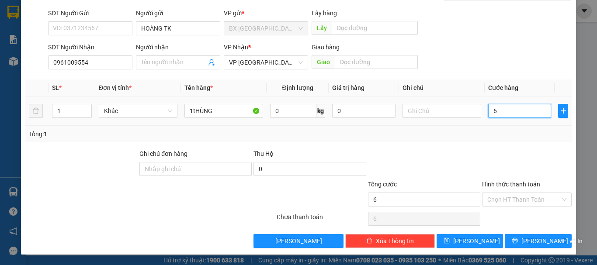
type input "60"
type input "600"
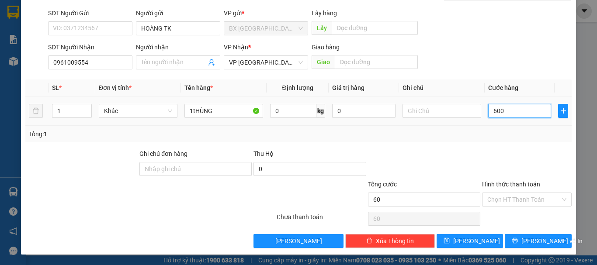
type input "600"
type input "6.000"
type input "60.000"
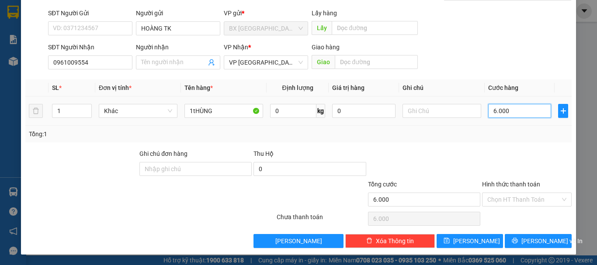
type input "60.000"
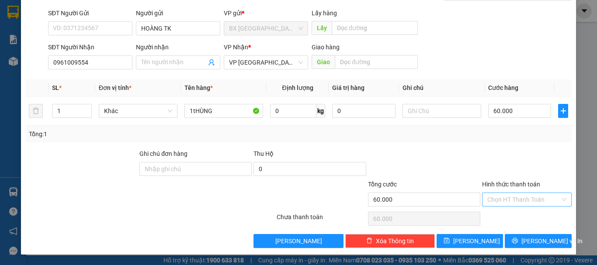
drag, startPoint x: 530, startPoint y: 194, endPoint x: 518, endPoint y: 200, distance: 13.7
click at [529, 195] on input "Hình thức thanh toán" at bounding box center [523, 199] width 73 height 13
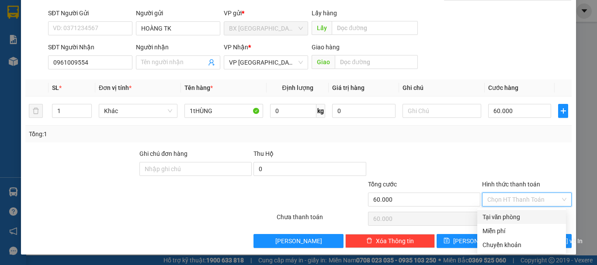
drag, startPoint x: 495, startPoint y: 213, endPoint x: 480, endPoint y: 223, distance: 18.5
click at [494, 215] on div "Tại văn phòng" at bounding box center [521, 217] width 78 height 10
type input "0"
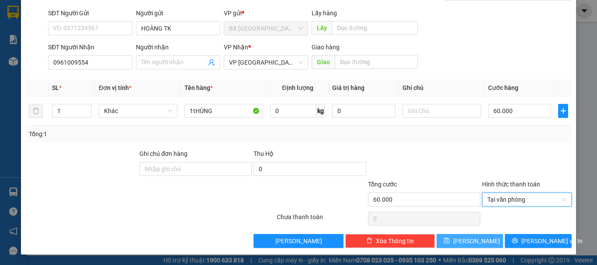
click at [463, 236] on button "[PERSON_NAME]" at bounding box center [470, 241] width 67 height 14
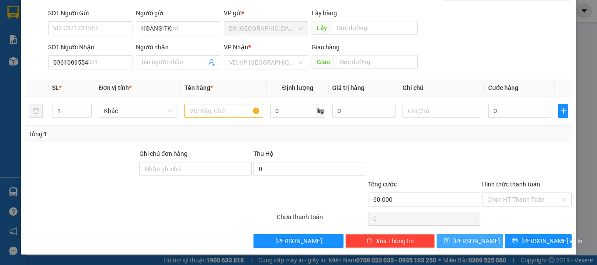
type input "0"
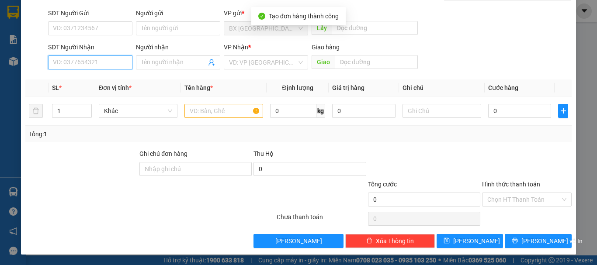
click at [80, 64] on input "SĐT Người Nhận" at bounding box center [90, 62] width 84 height 14
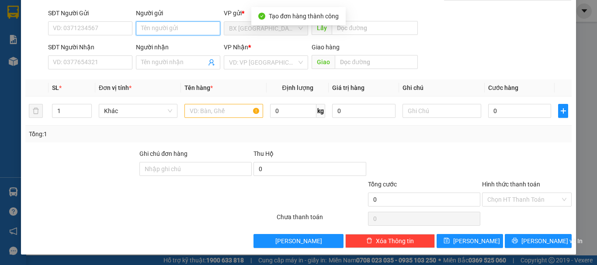
click at [171, 28] on input "Người gửi" at bounding box center [178, 28] width 84 height 14
type input "HOÀNG TK"
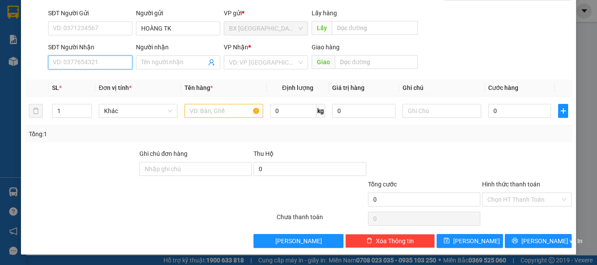
click at [78, 57] on input "SĐT Người Nhận" at bounding box center [90, 62] width 84 height 14
type input "0967028282"
click at [125, 78] on div "Transit Pickup Surcharge Ids Transit Deliver Surcharge Ids Transit Deliver Surc…" at bounding box center [298, 110] width 546 height 275
click at [125, 69] on input "0967028282" at bounding box center [90, 62] width 84 height 14
click at [123, 65] on input "0967028282" at bounding box center [90, 62] width 84 height 14
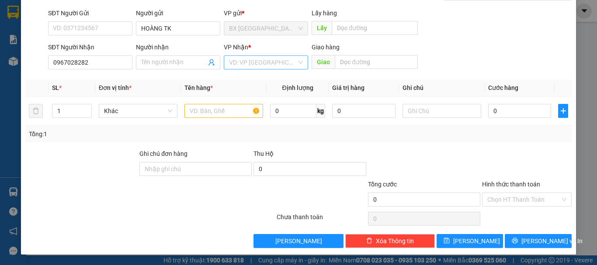
click at [239, 62] on input "search" at bounding box center [263, 62] width 68 height 13
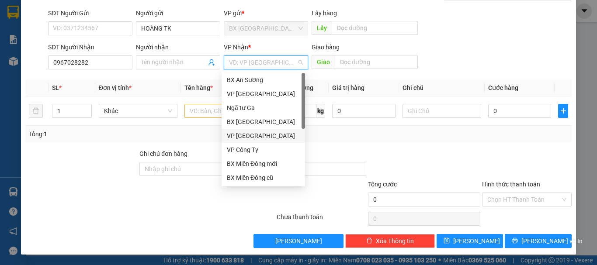
click at [248, 139] on div "VP [GEOGRAPHIC_DATA]" at bounding box center [263, 136] width 73 height 10
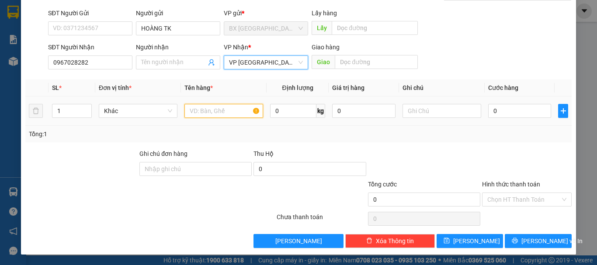
click at [211, 115] on input "text" at bounding box center [223, 111] width 79 height 14
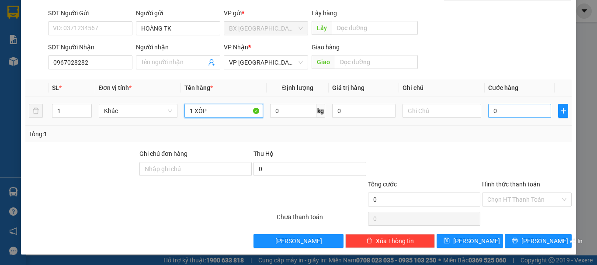
type input "1 XỐP"
click at [528, 117] on input "0" at bounding box center [519, 111] width 63 height 14
type input "1"
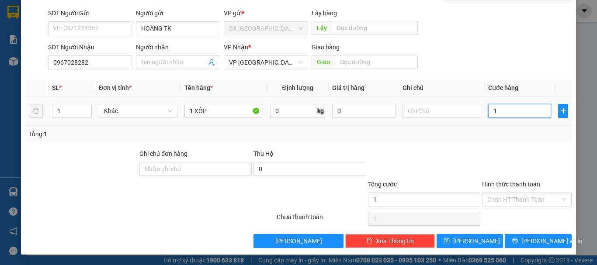
type input "14"
type input "140"
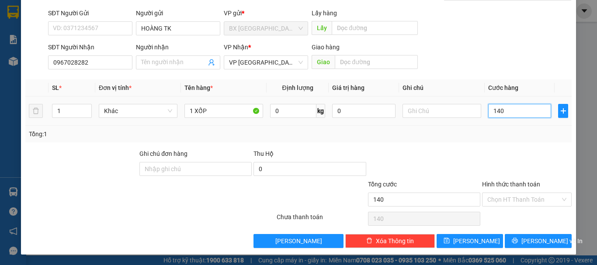
type input "1.400"
type input "14.000"
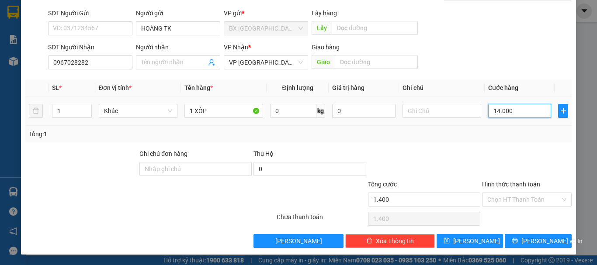
type input "14.000"
type input "140.000"
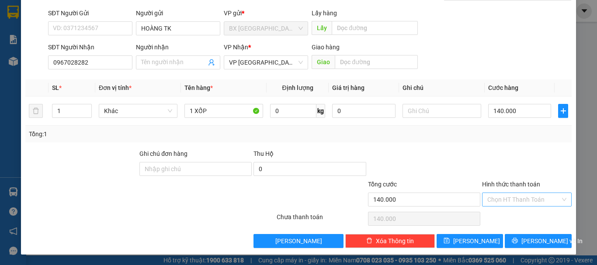
click at [533, 197] on input "Hình thức thanh toán" at bounding box center [523, 199] width 73 height 13
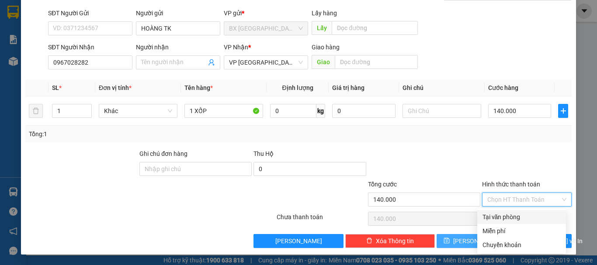
drag, startPoint x: 513, startPoint y: 212, endPoint x: 491, endPoint y: 234, distance: 30.6
click at [512, 213] on div "Tại văn phòng" at bounding box center [521, 217] width 89 height 14
type input "0"
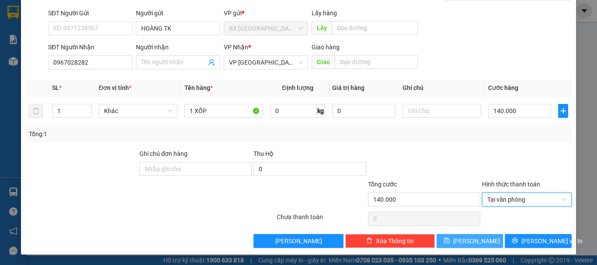
click at [476, 240] on button "[PERSON_NAME]" at bounding box center [470, 241] width 67 height 14
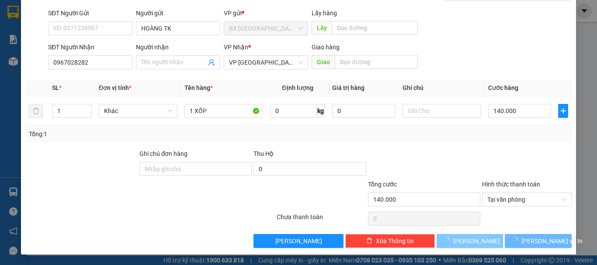
type input "0"
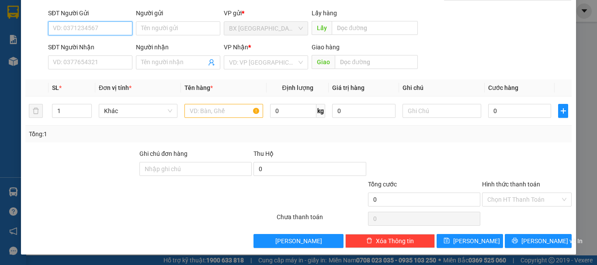
click at [90, 28] on input "SĐT Người Gửi" at bounding box center [90, 28] width 84 height 14
click at [106, 26] on input "0372653139" at bounding box center [90, 28] width 84 height 14
type input "0372653139"
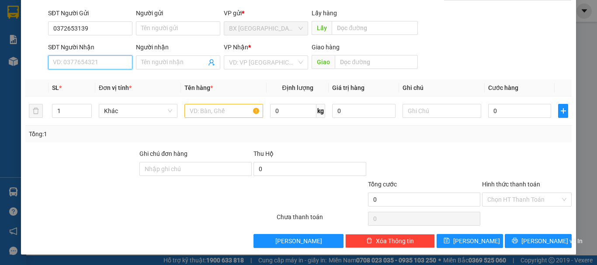
click at [94, 62] on input "SĐT Người Nhận" at bounding box center [90, 62] width 84 height 14
type input "0772905011"
click at [100, 83] on div "0772905011" at bounding box center [89, 80] width 73 height 10
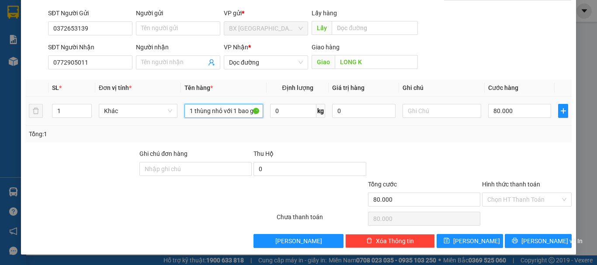
scroll to position [0, 5]
drag, startPoint x: 187, startPoint y: 110, endPoint x: 254, endPoint y: 120, distance: 67.6
click at [254, 120] on td "1 thùng nhỏ với 1 bao gạo" at bounding box center [224, 111] width 86 height 29
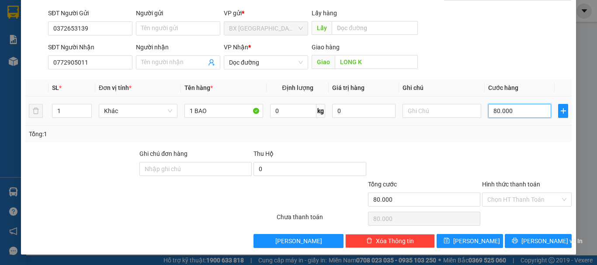
click at [495, 116] on input "80.000" at bounding box center [519, 111] width 63 height 14
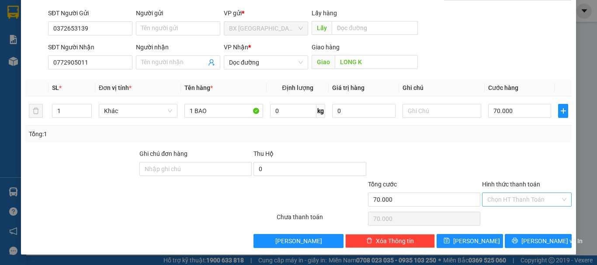
click at [528, 197] on input "Hình thức thanh toán" at bounding box center [523, 199] width 73 height 13
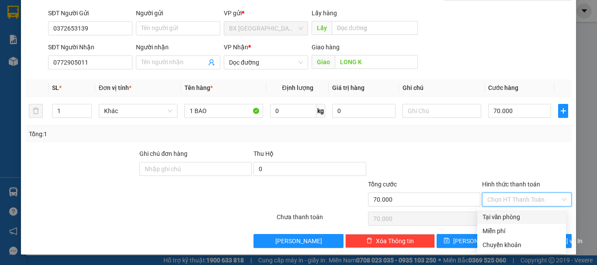
drag, startPoint x: 516, startPoint y: 220, endPoint x: 527, endPoint y: 223, distance: 11.1
click at [517, 220] on div "Tại văn phòng" at bounding box center [521, 217] width 78 height 10
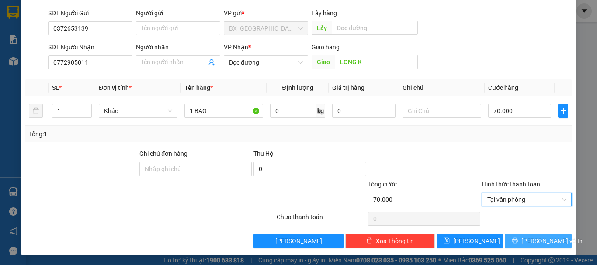
click at [534, 238] on span "[PERSON_NAME] và In" at bounding box center [551, 241] width 61 height 10
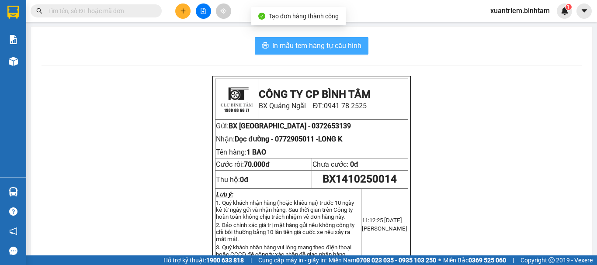
click at [289, 48] on span "In mẫu tem hàng tự cấu hình" at bounding box center [316, 45] width 89 height 11
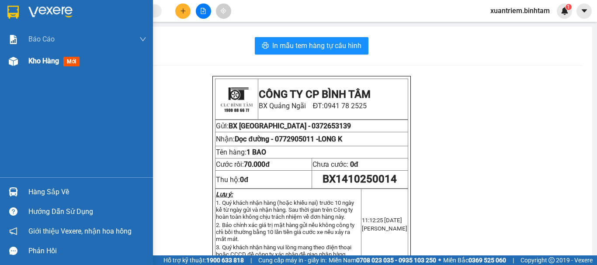
click at [18, 62] on div at bounding box center [13, 61] width 15 height 15
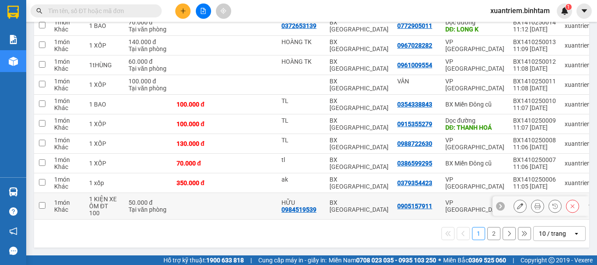
scroll to position [134, 0]
click at [487, 236] on button "2" at bounding box center [493, 233] width 13 height 13
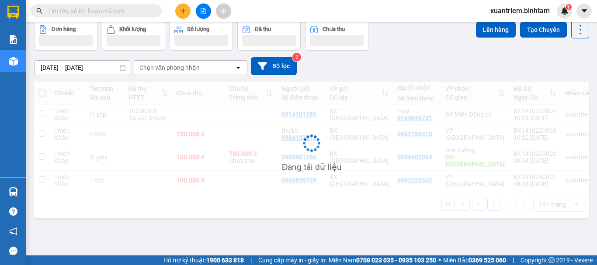
scroll to position [40, 0]
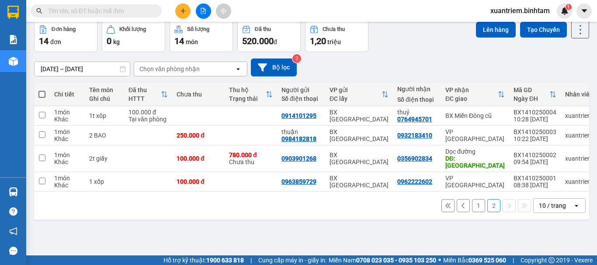
click at [472, 201] on button "1" at bounding box center [478, 205] width 13 height 13
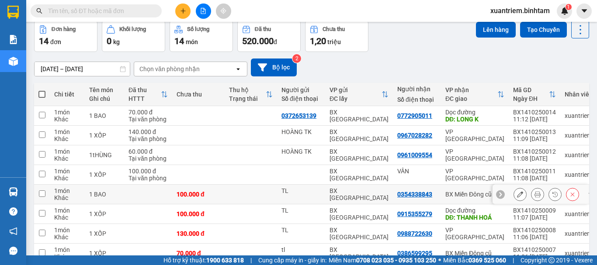
scroll to position [134, 0]
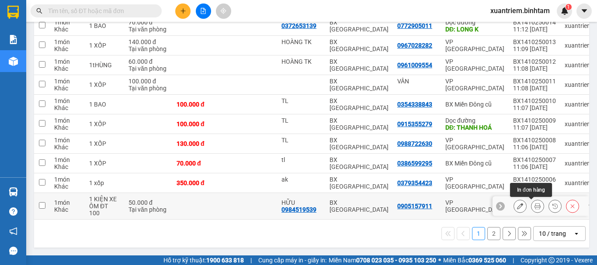
click at [534, 204] on icon at bounding box center [537, 206] width 6 height 6
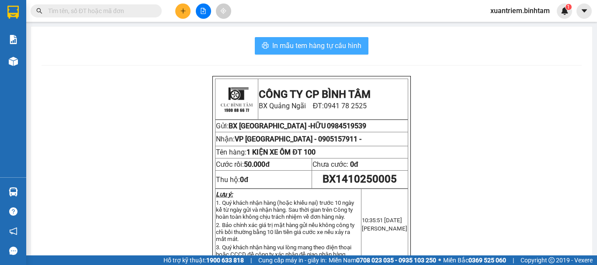
click at [343, 46] on span "In mẫu tem hàng tự cấu hình" at bounding box center [316, 45] width 89 height 11
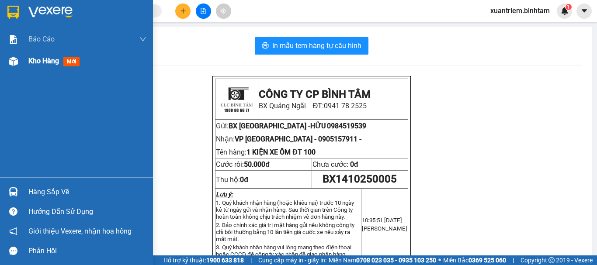
click at [21, 61] on div "Kho hàng mới" at bounding box center [76, 61] width 153 height 22
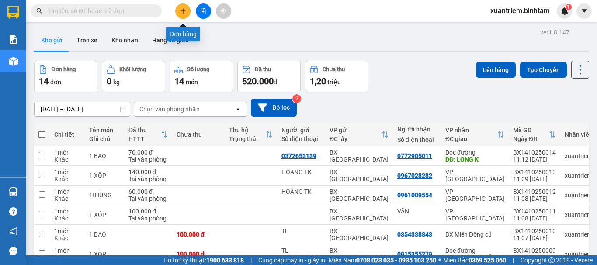
click at [183, 6] on button at bounding box center [182, 10] width 15 height 15
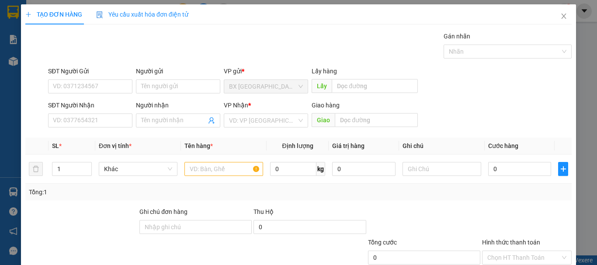
drag, startPoint x: 249, startPoint y: 114, endPoint x: 257, endPoint y: 128, distance: 16.0
click at [250, 115] on input "search" at bounding box center [263, 120] width 68 height 13
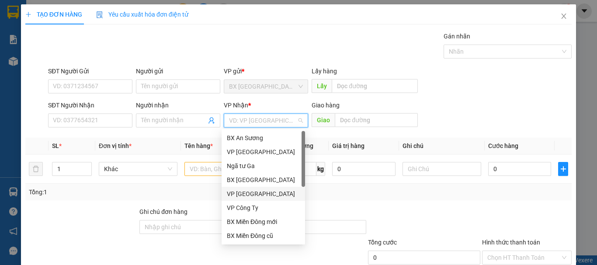
click at [244, 191] on div "VP [GEOGRAPHIC_DATA]" at bounding box center [263, 194] width 73 height 10
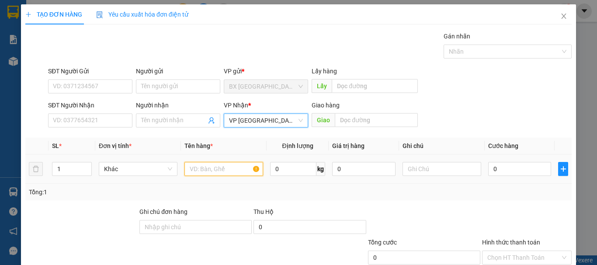
click at [222, 169] on input "text" at bounding box center [223, 169] width 79 height 14
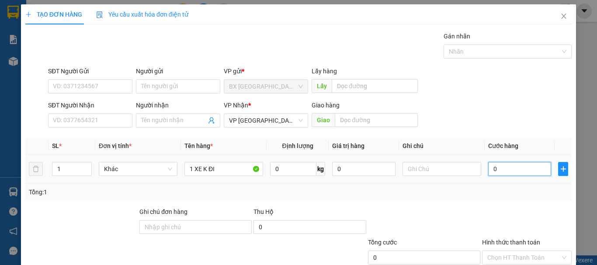
click at [505, 166] on input "0" at bounding box center [519, 169] width 63 height 14
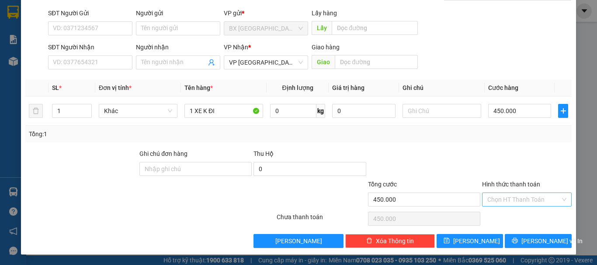
click at [530, 199] on input "Hình thức thanh toán" at bounding box center [523, 199] width 73 height 13
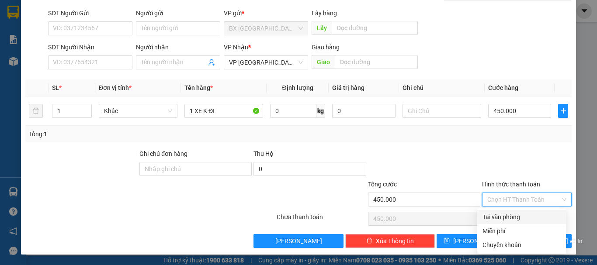
click at [523, 221] on div "Tại văn phòng" at bounding box center [521, 217] width 78 height 10
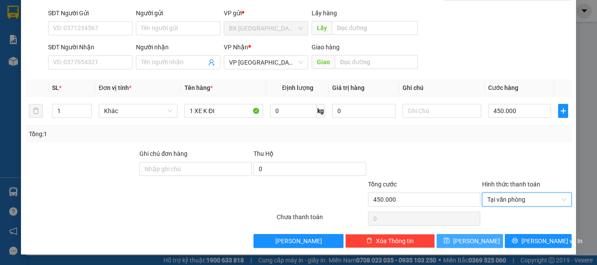
click at [477, 242] on button "[PERSON_NAME]" at bounding box center [470, 241] width 67 height 14
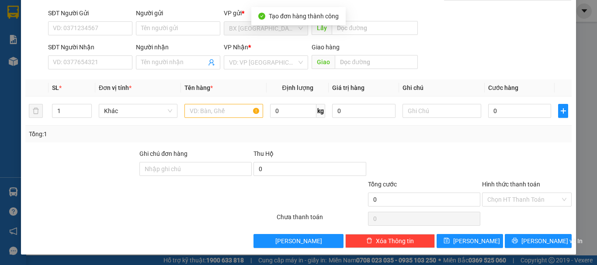
scroll to position [0, 0]
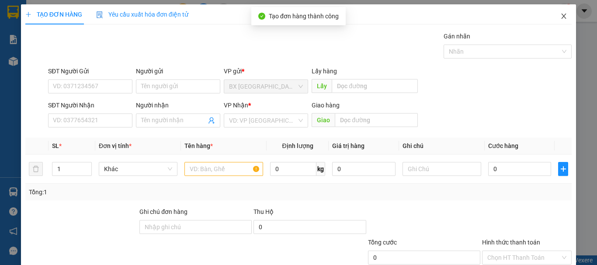
click at [560, 17] on icon "close" at bounding box center [563, 16] width 7 height 7
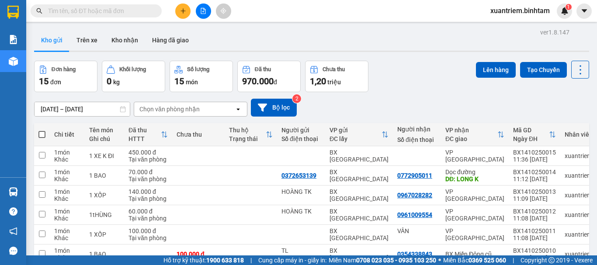
click at [181, 12] on icon "plus" at bounding box center [183, 11] width 6 height 6
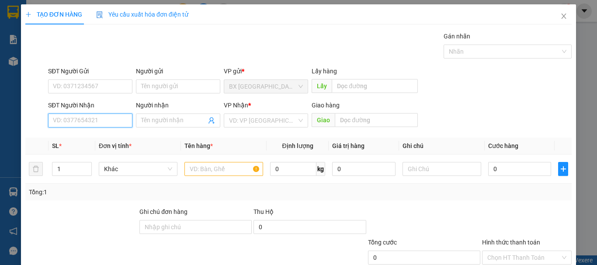
click at [70, 119] on input "SĐT Người Nhận" at bounding box center [90, 121] width 84 height 14
click at [97, 139] on div "0931987555" at bounding box center [89, 138] width 73 height 10
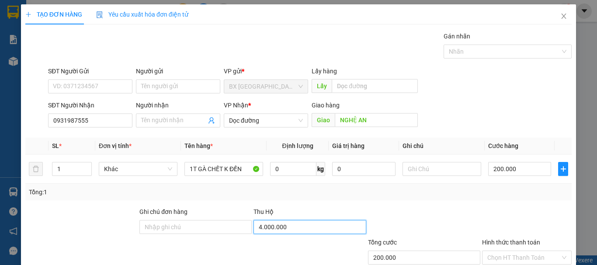
click at [263, 231] on input "4.000.000" at bounding box center [309, 227] width 112 height 14
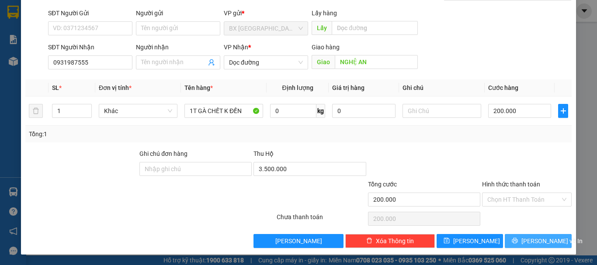
click at [516, 235] on button "[PERSON_NAME] và In" at bounding box center [538, 241] width 67 height 14
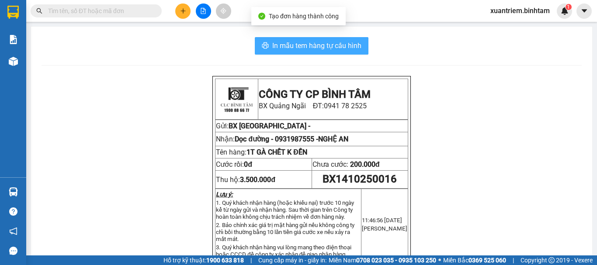
click at [317, 54] on button "In mẫu tem hàng tự cấu hình" at bounding box center [312, 45] width 114 height 17
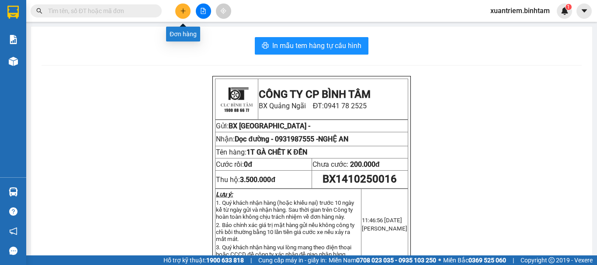
click at [183, 11] on icon "plus" at bounding box center [182, 10] width 5 height 0
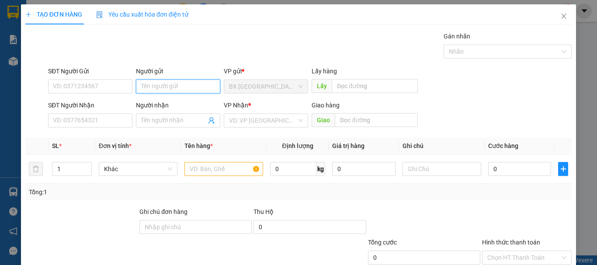
click at [167, 84] on input "Người gửi" at bounding box center [178, 87] width 84 height 14
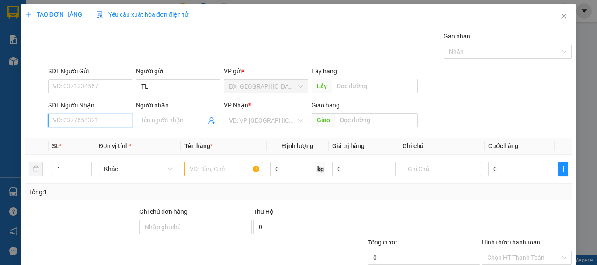
click at [112, 121] on input "SĐT Người Nhận" at bounding box center [90, 121] width 84 height 14
click at [99, 137] on div "0354489834" at bounding box center [89, 138] width 73 height 10
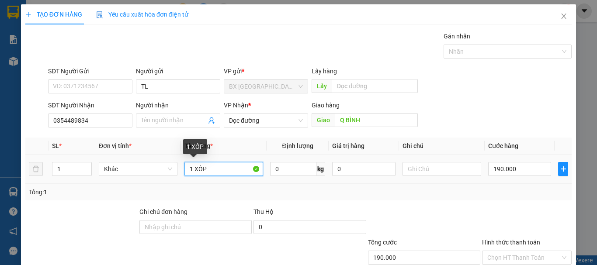
drag, startPoint x: 205, startPoint y: 173, endPoint x: 178, endPoint y: 173, distance: 27.1
click at [178, 173] on tr "1 Khác 1 XỐP 0 kg 0 190.000" at bounding box center [298, 169] width 546 height 29
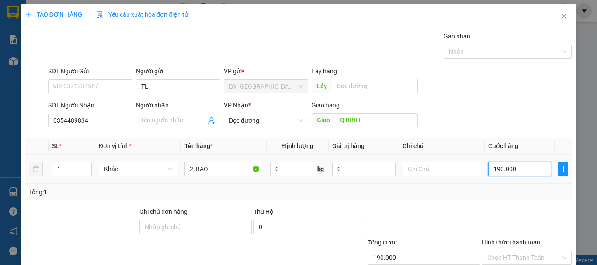
click at [533, 168] on input "190.000" at bounding box center [519, 169] width 63 height 14
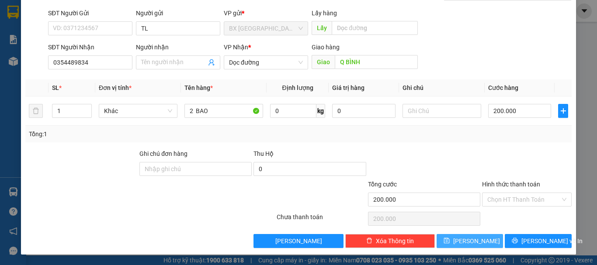
click at [488, 238] on button "[PERSON_NAME]" at bounding box center [470, 241] width 67 height 14
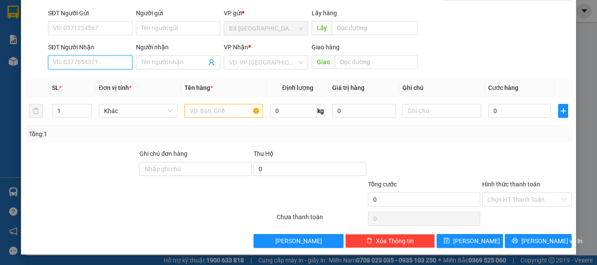
click at [80, 59] on input "SĐT Người Nhận" at bounding box center [90, 62] width 84 height 14
click at [94, 62] on input "0342753283" at bounding box center [90, 62] width 84 height 14
click at [92, 79] on div "0342753283" at bounding box center [89, 80] width 73 height 10
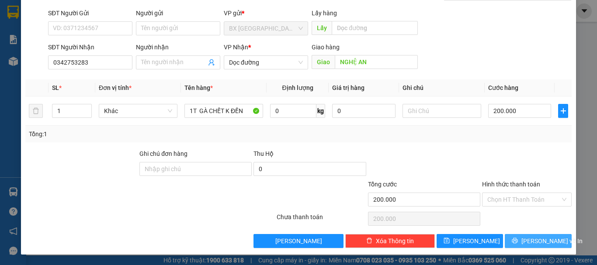
click at [515, 242] on icon "printer" at bounding box center [515, 241] width 6 height 6
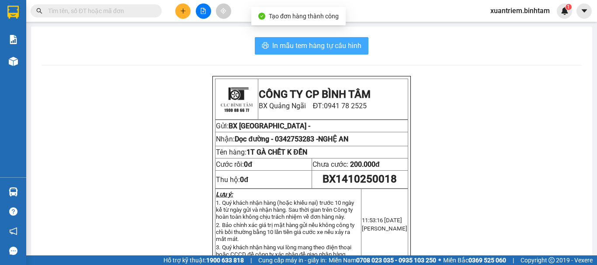
click at [320, 48] on span "In mẫu tem hàng tự cấu hình" at bounding box center [316, 45] width 89 height 11
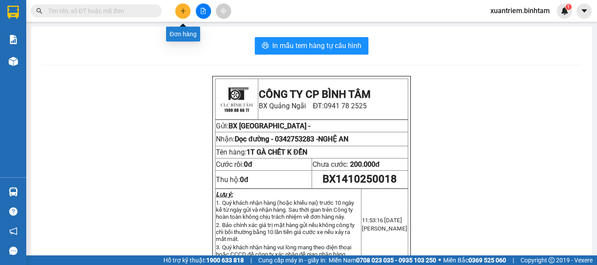
click at [180, 5] on button at bounding box center [182, 10] width 15 height 15
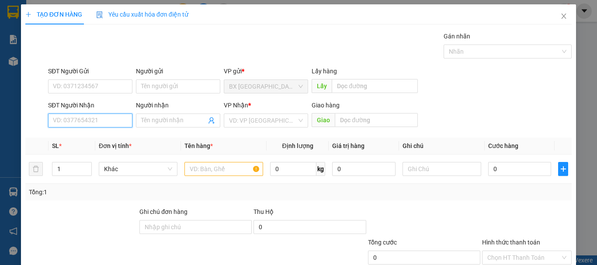
click at [124, 121] on input "SĐT Người Nhận" at bounding box center [90, 121] width 84 height 14
drag, startPoint x: 124, startPoint y: 121, endPoint x: 110, endPoint y: 133, distance: 18.3
click at [123, 121] on input "0865072748" at bounding box center [90, 121] width 84 height 14
click at [103, 121] on input "0865072748" at bounding box center [90, 121] width 84 height 14
click at [111, 121] on input "0865072748" at bounding box center [90, 121] width 84 height 14
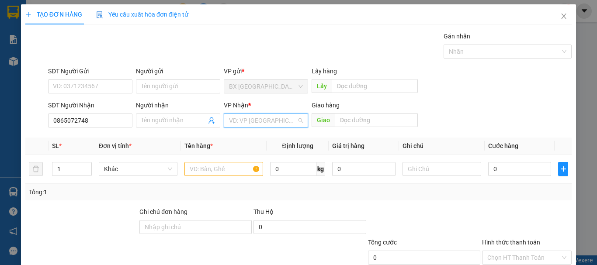
click at [270, 122] on input "search" at bounding box center [263, 120] width 68 height 13
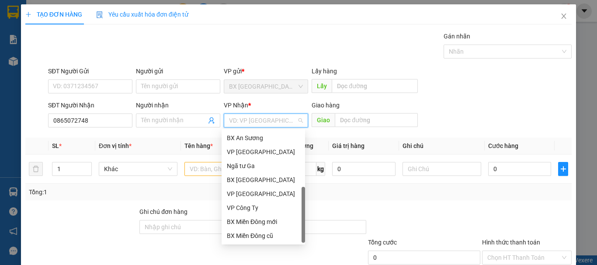
click at [263, 243] on div "Dọc đường" at bounding box center [263, 250] width 83 height 14
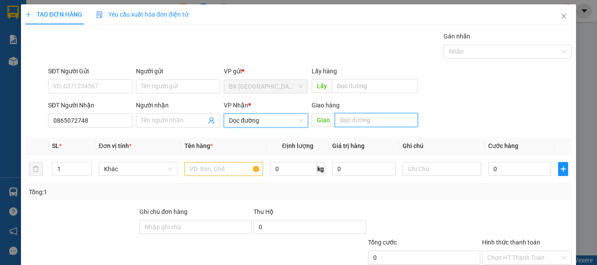
click at [398, 121] on input "text" at bounding box center [376, 120] width 83 height 14
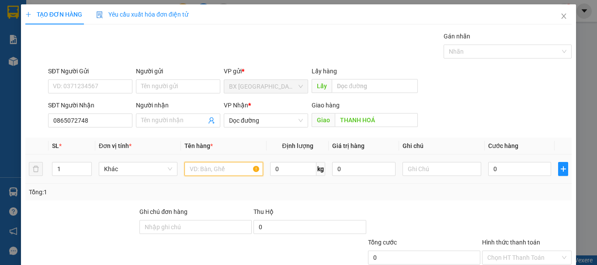
click at [204, 166] on input "text" at bounding box center [223, 169] width 79 height 14
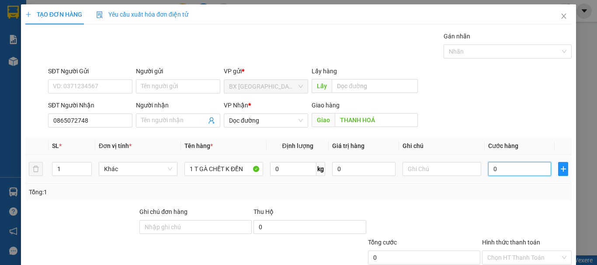
click at [502, 171] on input "0" at bounding box center [519, 169] width 63 height 14
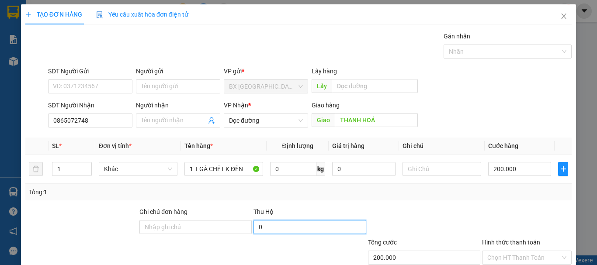
click at [288, 226] on input "0" at bounding box center [309, 227] width 112 height 14
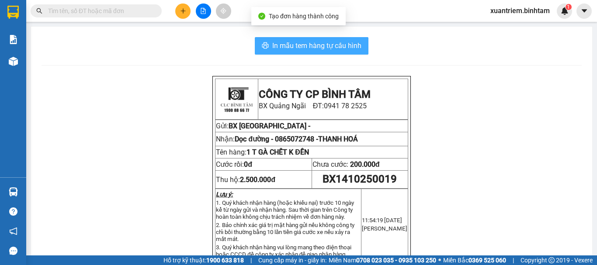
click at [312, 38] on button "In mẫu tem hàng tự cấu hình" at bounding box center [312, 45] width 114 height 17
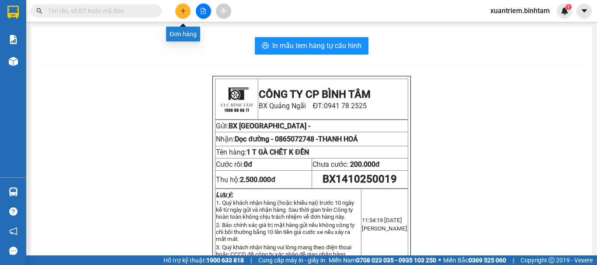
click at [182, 14] on button at bounding box center [182, 10] width 15 height 15
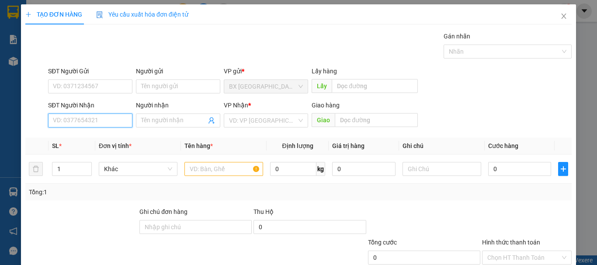
click at [61, 115] on input "SĐT Người Nhận" at bounding box center [90, 121] width 84 height 14
click at [84, 139] on div "0964588988" at bounding box center [89, 138] width 73 height 10
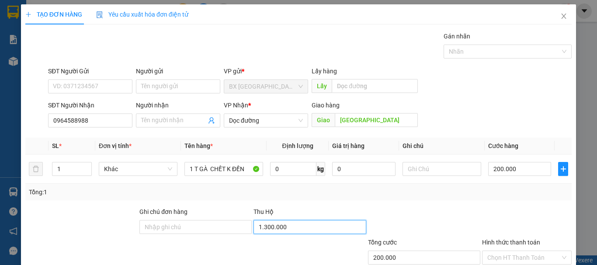
click at [275, 226] on input "1.300.000" at bounding box center [309, 227] width 112 height 14
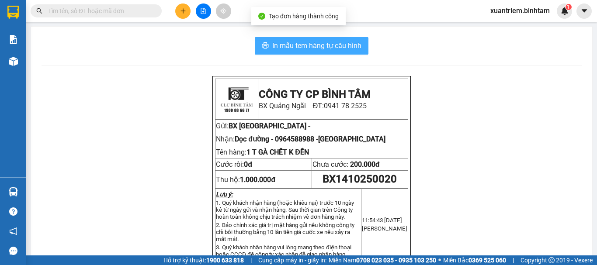
click at [325, 45] on span "In mẫu tem hàng tự cấu hình" at bounding box center [316, 45] width 89 height 11
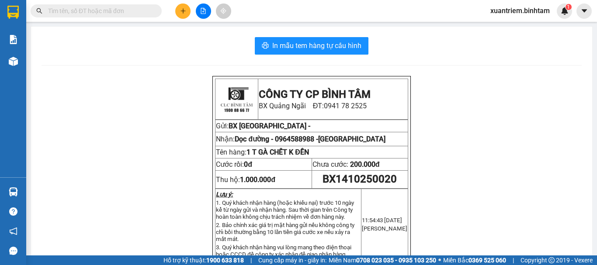
click at [184, 14] on button at bounding box center [182, 10] width 15 height 15
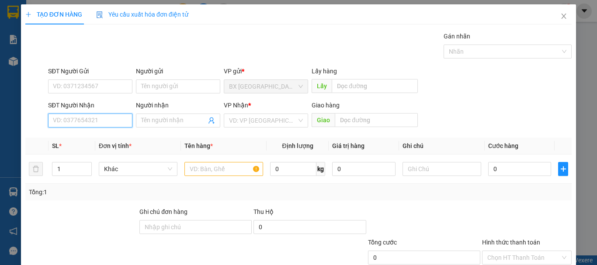
click at [114, 114] on input "SĐT Người Nhận" at bounding box center [90, 121] width 84 height 14
click at [101, 123] on input "0972809297" at bounding box center [90, 121] width 84 height 14
click at [102, 124] on input "0972809297" at bounding box center [90, 121] width 84 height 14
click at [64, 122] on input "0972809297" at bounding box center [90, 121] width 84 height 14
click at [104, 116] on input "0942809297" at bounding box center [90, 121] width 84 height 14
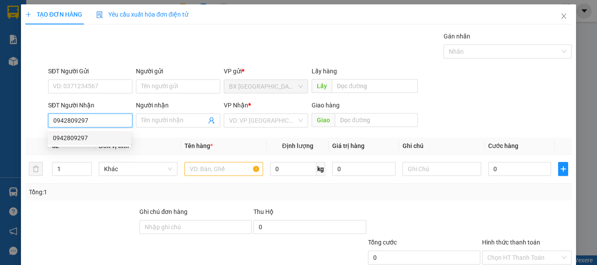
click at [87, 141] on div "0942809297" at bounding box center [89, 138] width 73 height 10
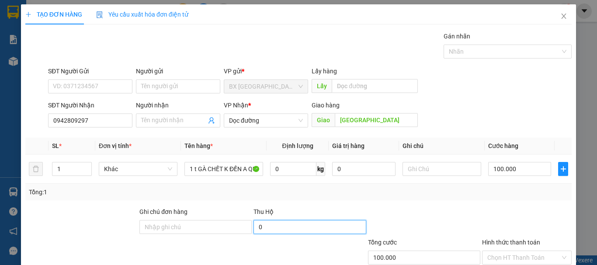
click at [272, 230] on input "0" at bounding box center [309, 227] width 112 height 14
click at [512, 251] on input "Hình thức thanh toán" at bounding box center [523, 257] width 73 height 13
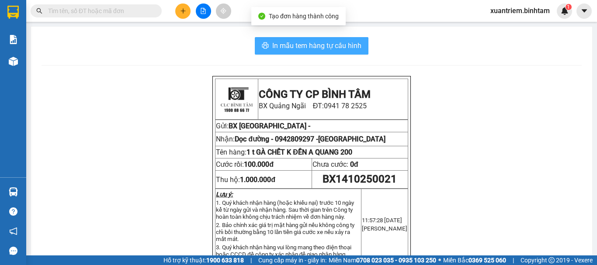
click at [320, 45] on span "In mẫu tem hàng tự cấu hình" at bounding box center [316, 45] width 89 height 11
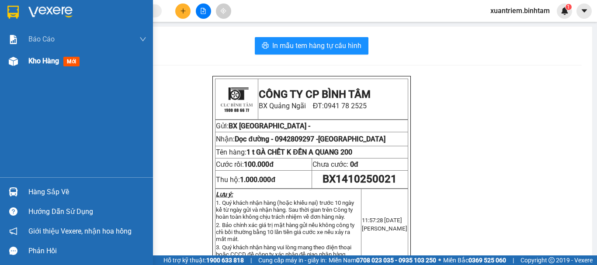
click at [35, 60] on span "Kho hàng" at bounding box center [43, 61] width 31 height 8
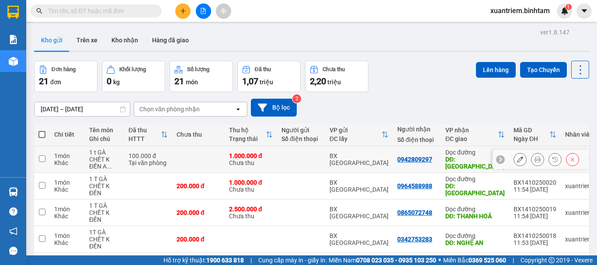
click at [218, 155] on td at bounding box center [198, 159] width 52 height 27
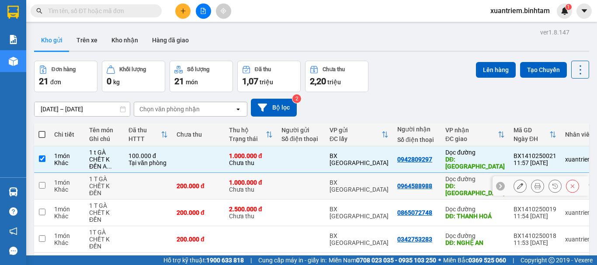
click at [207, 180] on td "200.000 đ" at bounding box center [198, 186] width 52 height 27
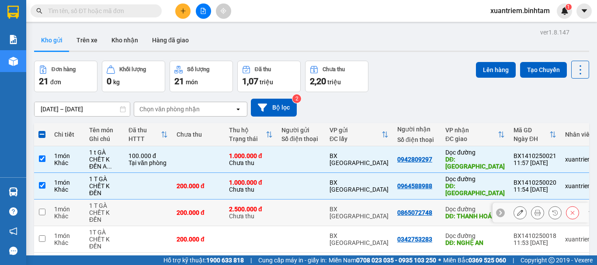
drag, startPoint x: 200, startPoint y: 208, endPoint x: 199, endPoint y: 219, distance: 11.4
click at [199, 210] on td "200.000 đ" at bounding box center [198, 213] width 52 height 27
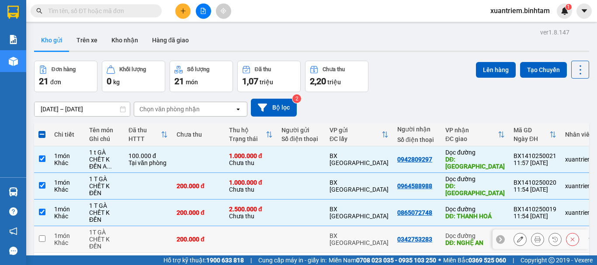
click at [203, 238] on div "200.000 đ" at bounding box center [199, 239] width 44 height 7
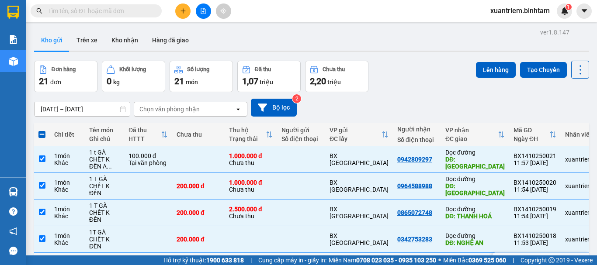
click at [188, 259] on div "200.000 đ" at bounding box center [199, 262] width 44 height 7
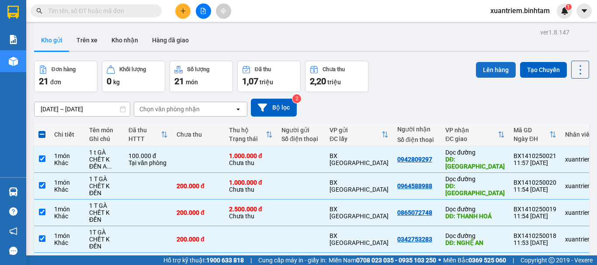
click at [492, 66] on button "Lên hàng" at bounding box center [496, 70] width 40 height 16
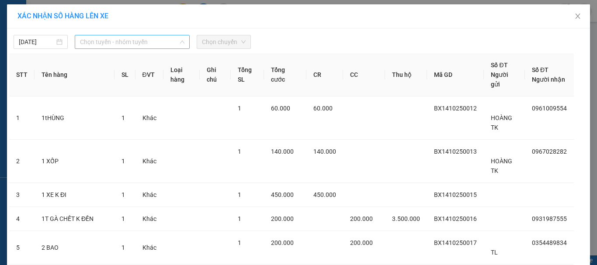
drag, startPoint x: 153, startPoint y: 49, endPoint x: 161, endPoint y: 48, distance: 7.9
click at [153, 49] on div "Chọn tuyến - nhóm tuyến" at bounding box center [132, 42] width 115 height 14
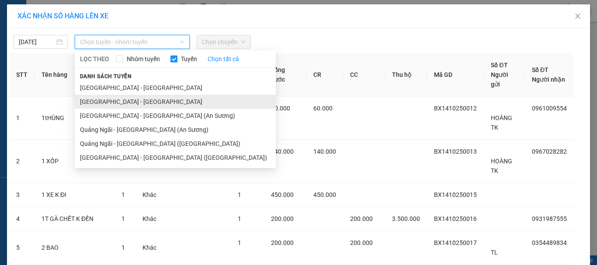
click at [150, 104] on li "Quảng Ngãi - Hà Nội" at bounding box center [175, 102] width 201 height 14
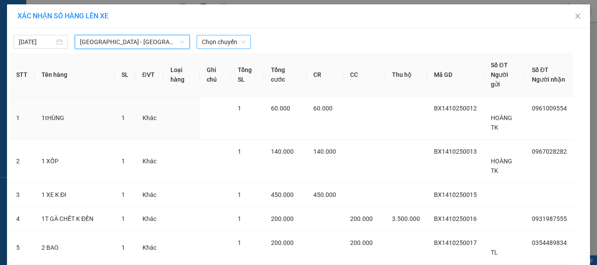
click at [230, 43] on span "Chọn chuyến" at bounding box center [224, 41] width 44 height 13
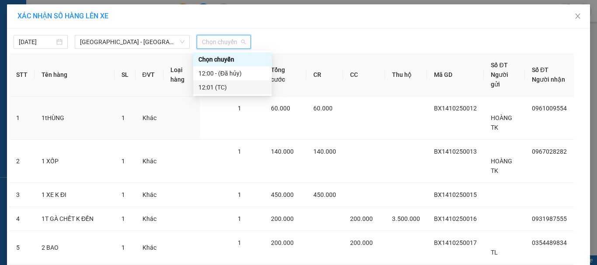
click at [236, 85] on div "12:01 (TC)" at bounding box center [232, 88] width 68 height 10
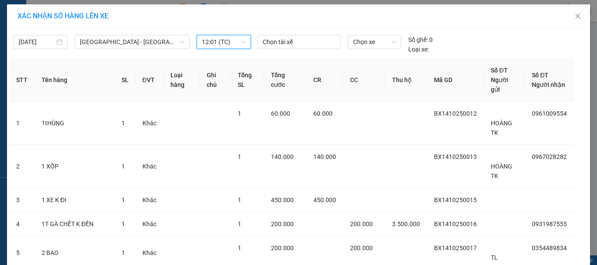
click at [232, 43] on span "12:01 (TC)" at bounding box center [224, 41] width 44 height 13
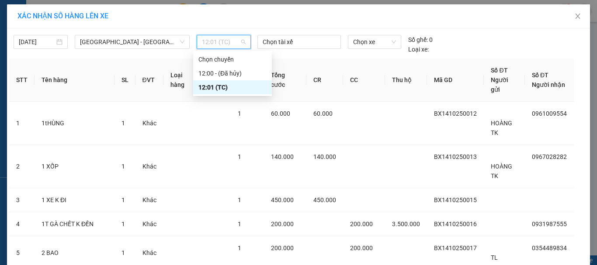
click at [225, 83] on div "12:01 (TC)" at bounding box center [232, 88] width 68 height 10
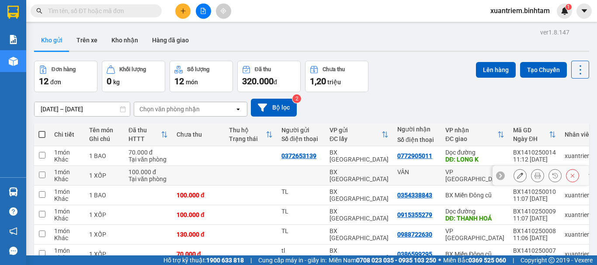
click at [229, 175] on td at bounding box center [251, 176] width 52 height 20
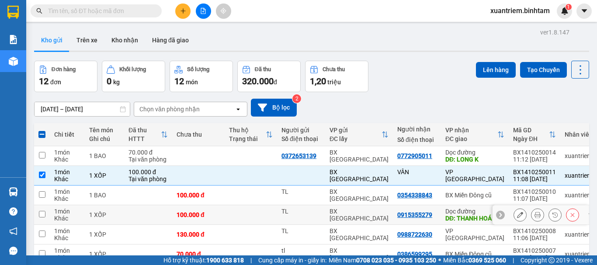
click at [253, 217] on td at bounding box center [251, 215] width 52 height 20
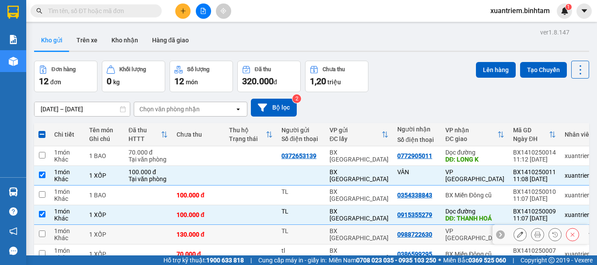
click at [183, 231] on div "130.000 đ" at bounding box center [199, 234] width 44 height 7
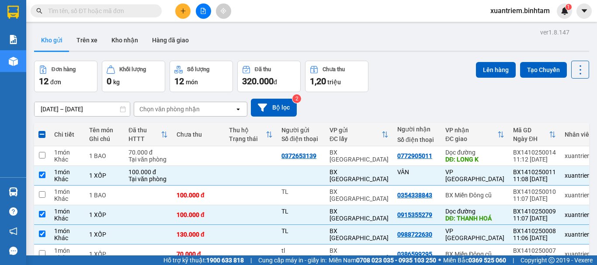
click at [501, 74] on button "Lên hàng" at bounding box center [496, 70] width 40 height 16
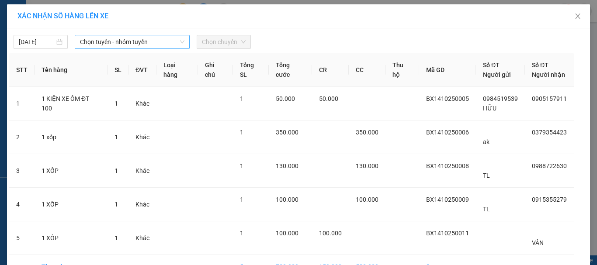
click at [154, 36] on div "Chọn tuyến - nhóm tuyến" at bounding box center [132, 42] width 115 height 14
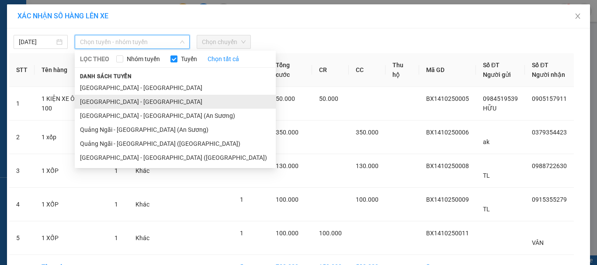
click at [149, 100] on li "Quảng Ngãi - Hà Nội" at bounding box center [175, 102] width 201 height 14
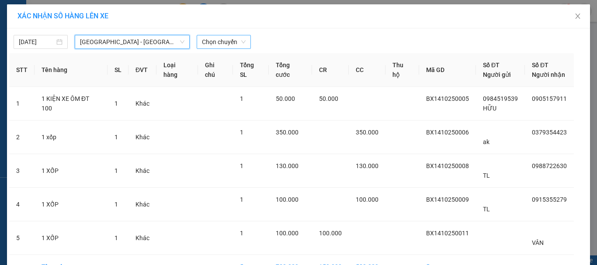
drag, startPoint x: 236, startPoint y: 30, endPoint x: 232, endPoint y: 38, distance: 8.4
click at [237, 30] on div "14/10/2025 Quảng Ngãi - Hà Nội Quảng Ngãi - Hà Nội LỌC THEO Nhóm tuyến Tuyến Ch…" at bounding box center [298, 168] width 583 height 280
click at [232, 38] on span "Chọn chuyến" at bounding box center [224, 41] width 44 height 13
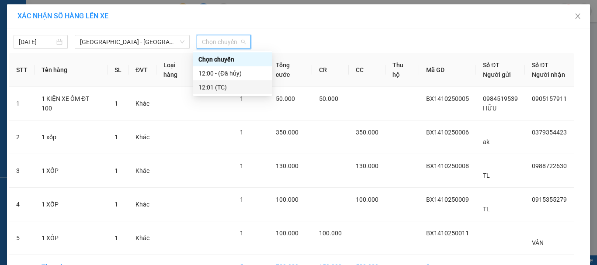
drag, startPoint x: 229, startPoint y: 90, endPoint x: 233, endPoint y: 88, distance: 4.7
click at [229, 90] on div "12:01 (TC)" at bounding box center [232, 88] width 68 height 10
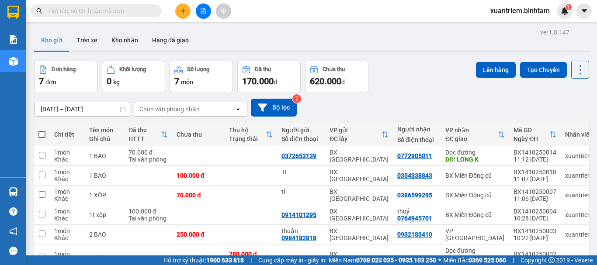
click at [490, 69] on button "Lên hàng" at bounding box center [496, 70] width 40 height 16
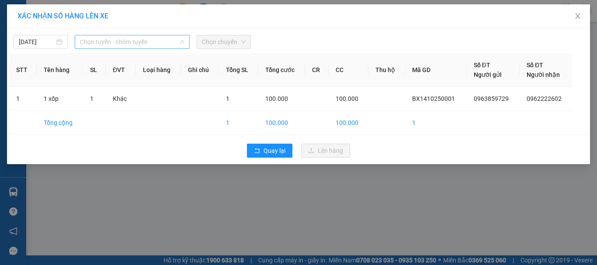
click at [147, 43] on span "Chọn tuyến - nhóm tuyến" at bounding box center [132, 41] width 104 height 13
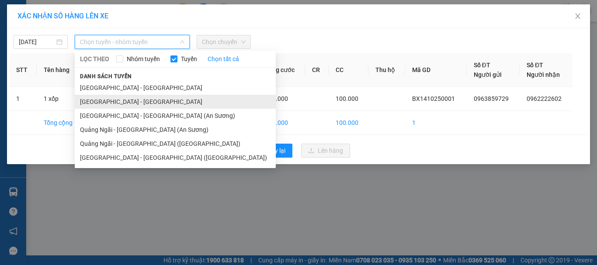
click at [139, 100] on li "Quảng Ngãi - Hà Nội" at bounding box center [175, 102] width 201 height 14
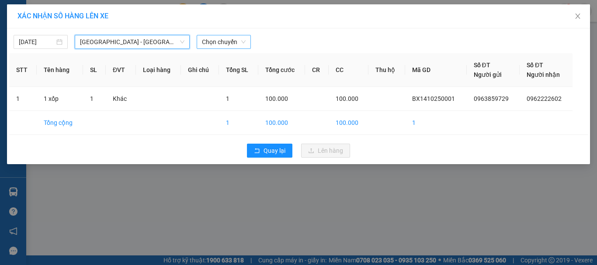
click at [233, 45] on span "Chọn chuyến" at bounding box center [224, 41] width 44 height 13
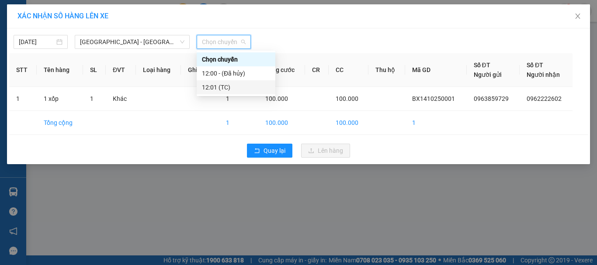
drag, startPoint x: 227, startPoint y: 82, endPoint x: 245, endPoint y: 92, distance: 20.7
click at [227, 83] on div "12:01 (TC)" at bounding box center [236, 87] width 79 height 14
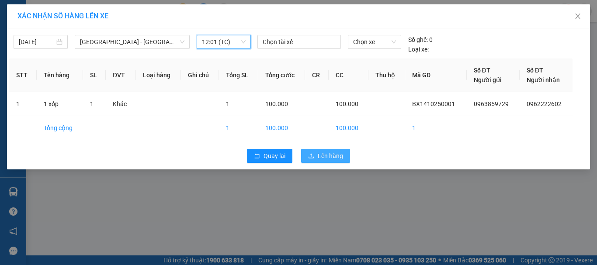
click at [323, 156] on span "Lên hàng" at bounding box center [330, 156] width 25 height 10
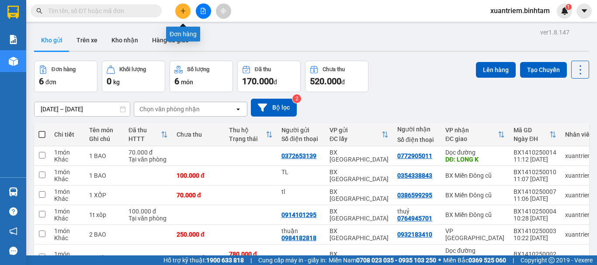
click at [181, 9] on icon "plus" at bounding box center [183, 11] width 6 height 6
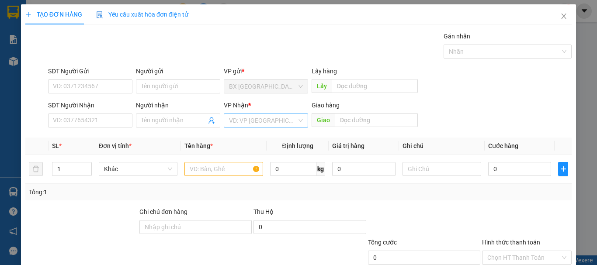
click at [232, 125] on input "search" at bounding box center [263, 120] width 68 height 13
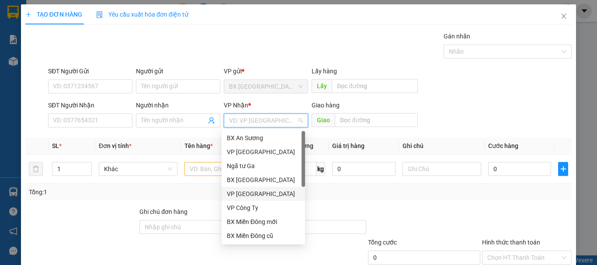
drag, startPoint x: 245, startPoint y: 188, endPoint x: 223, endPoint y: 188, distance: 22.3
click at [245, 189] on div "VP [GEOGRAPHIC_DATA]" at bounding box center [263, 194] width 83 height 14
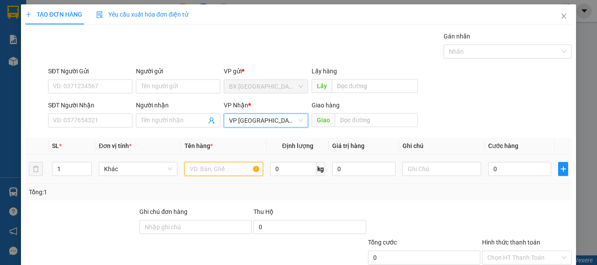
click at [220, 176] on input "text" at bounding box center [223, 169] width 79 height 14
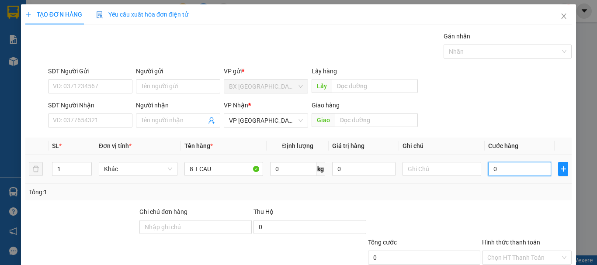
click at [516, 169] on input "0" at bounding box center [519, 169] width 63 height 14
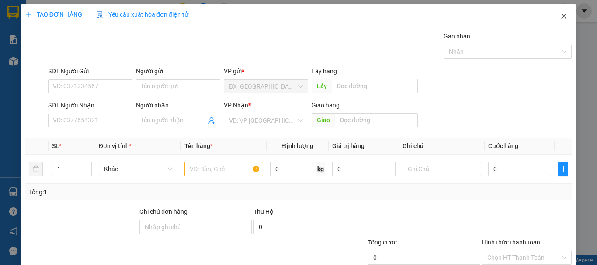
click at [560, 19] on icon "close" at bounding box center [563, 16] width 7 height 7
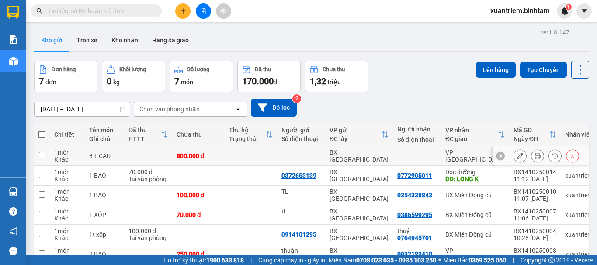
click at [227, 151] on td at bounding box center [251, 156] width 52 height 20
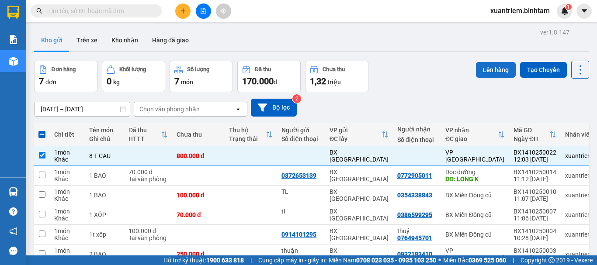
click at [492, 64] on button "Lên hàng" at bounding box center [496, 70] width 40 height 16
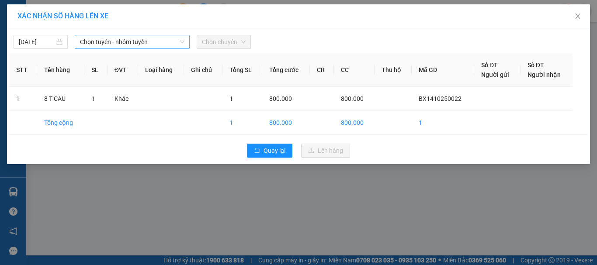
click at [118, 42] on span "Chọn tuyến - nhóm tuyến" at bounding box center [132, 41] width 104 height 13
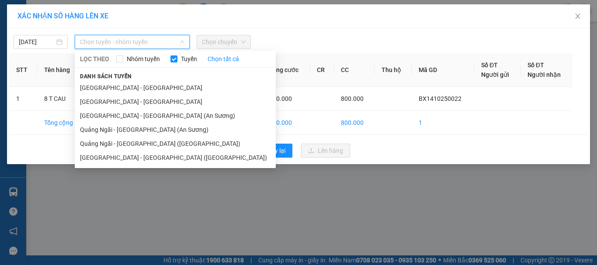
drag, startPoint x: 121, startPoint y: 96, endPoint x: 159, endPoint y: 71, distance: 45.8
click at [121, 97] on li "Quảng Ngãi - Hà Nội" at bounding box center [175, 102] width 201 height 14
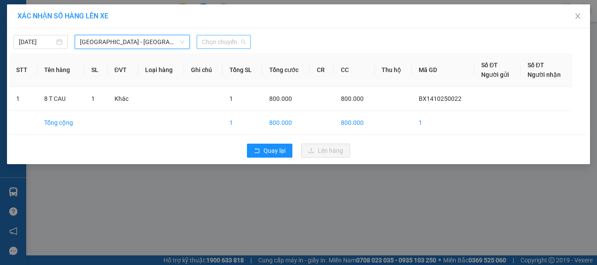
drag, startPoint x: 244, startPoint y: 40, endPoint x: 243, endPoint y: 63, distance: 23.2
click at [245, 40] on span "Chọn chuyến" at bounding box center [224, 41] width 44 height 13
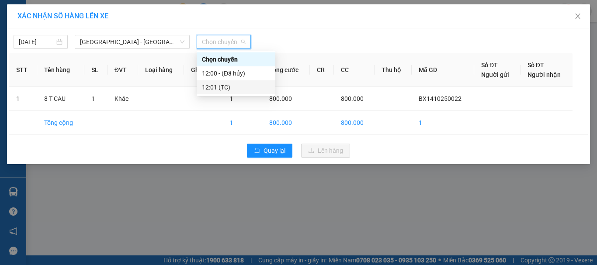
drag, startPoint x: 224, startPoint y: 87, endPoint x: 244, endPoint y: 92, distance: 21.1
click at [229, 88] on div "12:01 (TC)" at bounding box center [236, 88] width 68 height 10
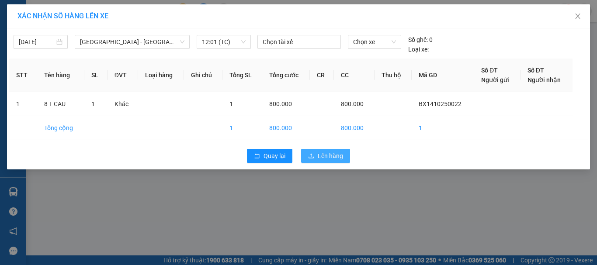
click at [315, 157] on button "Lên hàng" at bounding box center [325, 156] width 49 height 14
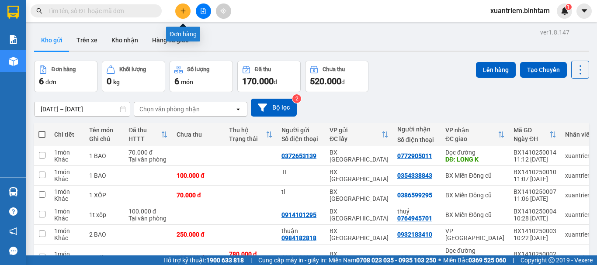
click at [187, 12] on button at bounding box center [182, 10] width 15 height 15
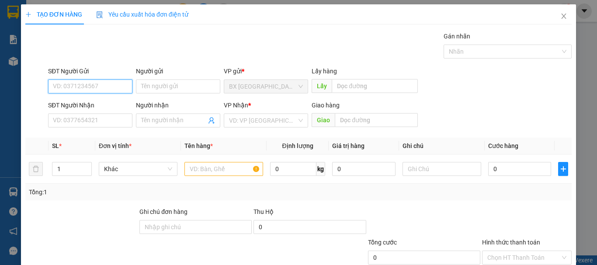
click at [105, 87] on input "SĐT Người Gửi" at bounding box center [90, 87] width 84 height 14
click at [560, 17] on icon "close" at bounding box center [563, 16] width 7 height 7
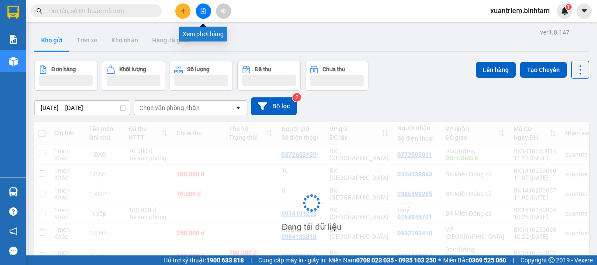
click at [199, 8] on button at bounding box center [203, 10] width 15 height 15
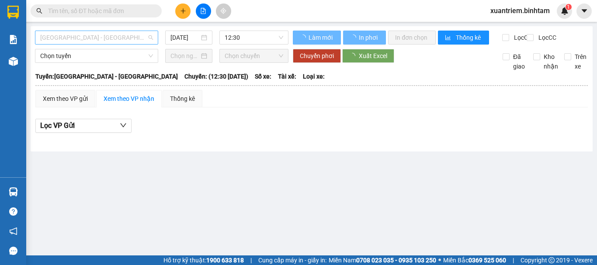
click at [113, 38] on span "Hà Nội - Quảng Ngãi" at bounding box center [96, 37] width 113 height 13
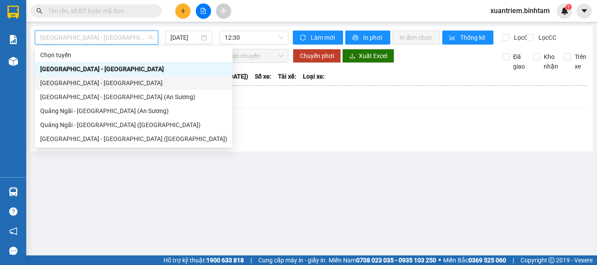
drag, startPoint x: 111, startPoint y: 84, endPoint x: 132, endPoint y: 69, distance: 25.1
click at [111, 83] on div "Quảng Ngãi - Hà Nội" at bounding box center [133, 83] width 187 height 10
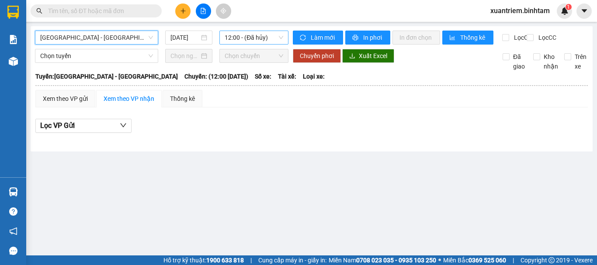
click at [260, 35] on span "12:00 - (Đã hủy)" at bounding box center [254, 37] width 59 height 13
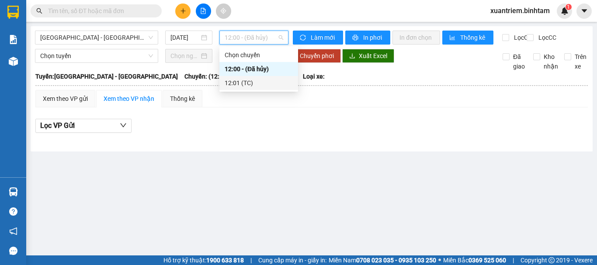
click at [278, 82] on div "12:01 (TC)" at bounding box center [259, 83] width 68 height 10
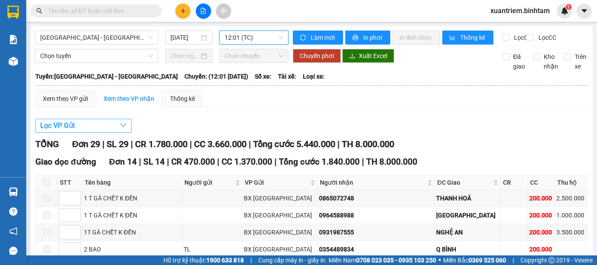
click at [80, 132] on button "Lọc VP Gửi" at bounding box center [83, 126] width 96 height 14
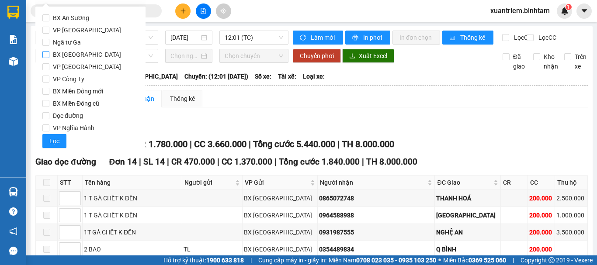
click at [82, 56] on span "BX [GEOGRAPHIC_DATA]" at bounding box center [86, 55] width 75 height 12
click at [49, 56] on input "BX [GEOGRAPHIC_DATA]" at bounding box center [45, 54] width 7 height 7
click at [62, 135] on button "Lọc" at bounding box center [54, 141] width 24 height 14
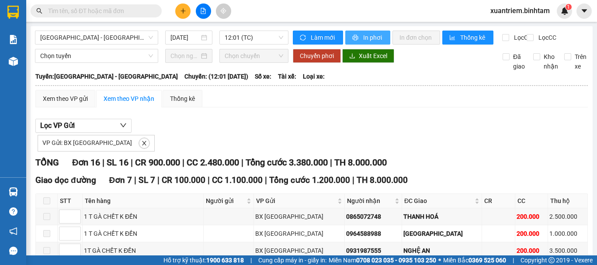
click at [359, 40] on button "In phơi" at bounding box center [367, 38] width 45 height 14
